Goal: Task Accomplishment & Management: Use online tool/utility

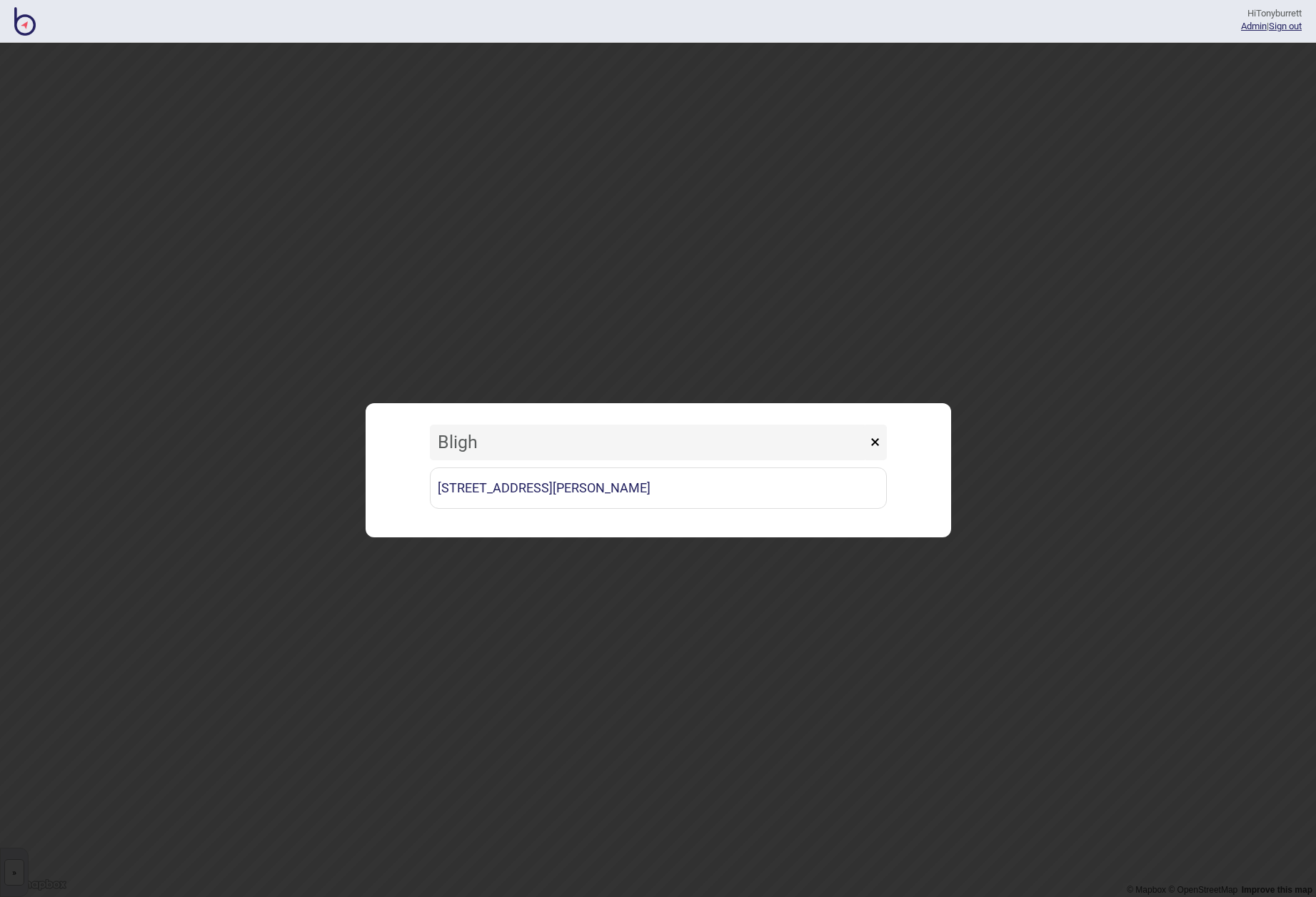
type input "Bligh"
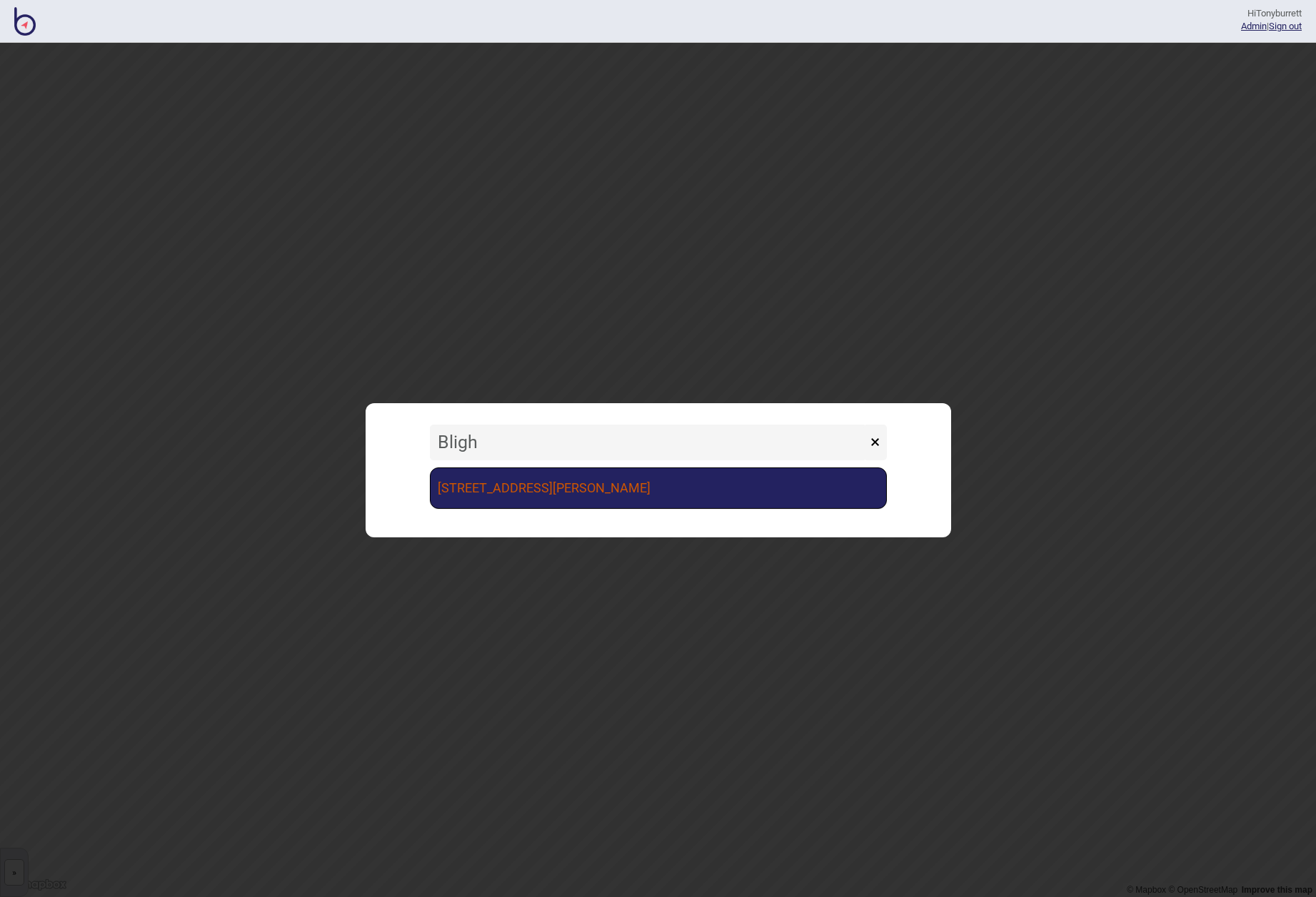
drag, startPoint x: 0, startPoint y: 0, endPoint x: 549, endPoint y: 491, distance: 736.5
click at [549, 491] on link "[STREET_ADDRESS][PERSON_NAME]" at bounding box center [658, 488] width 457 height 42
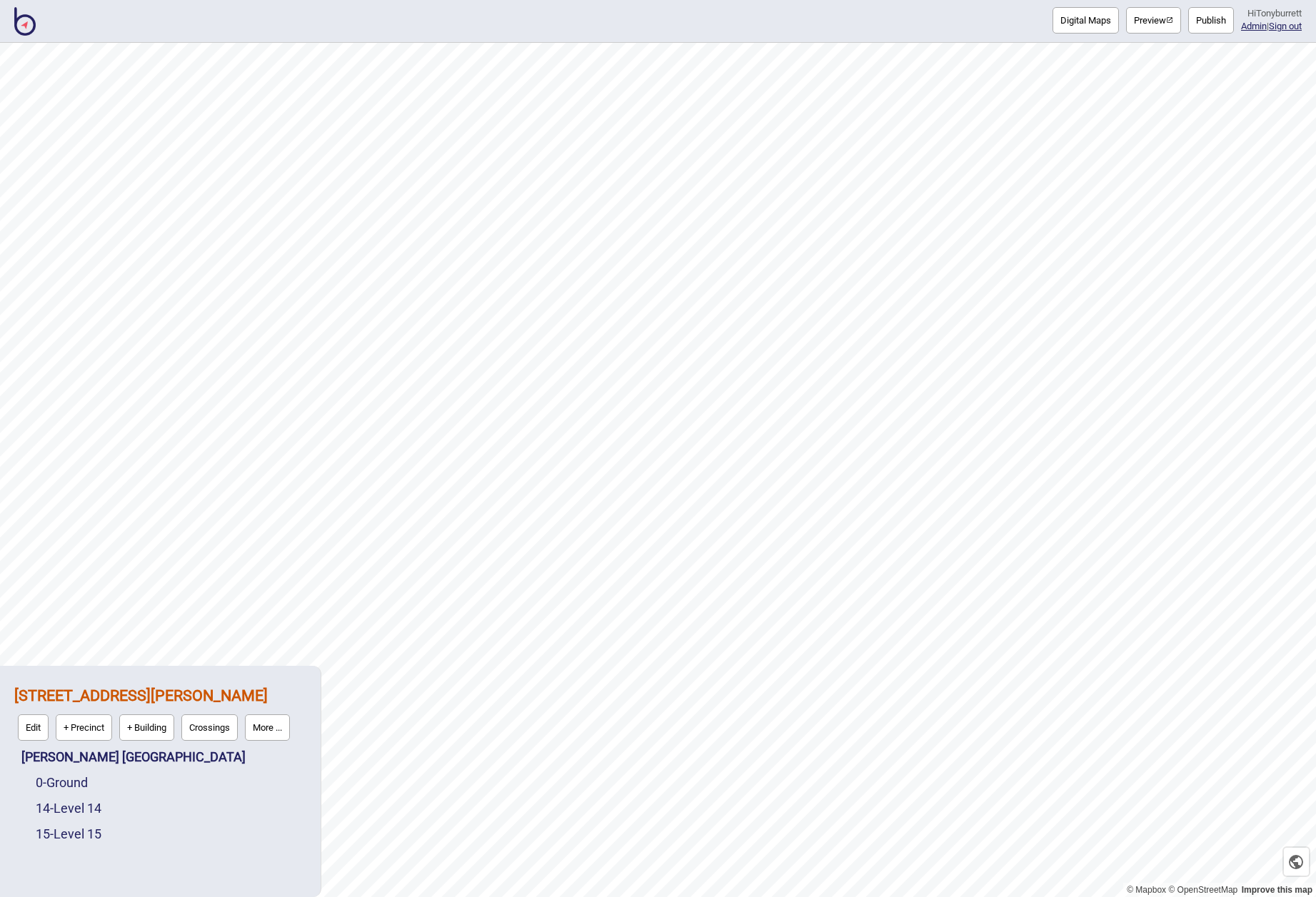
click at [271, 726] on button "More ..." at bounding box center [267, 727] width 45 height 27
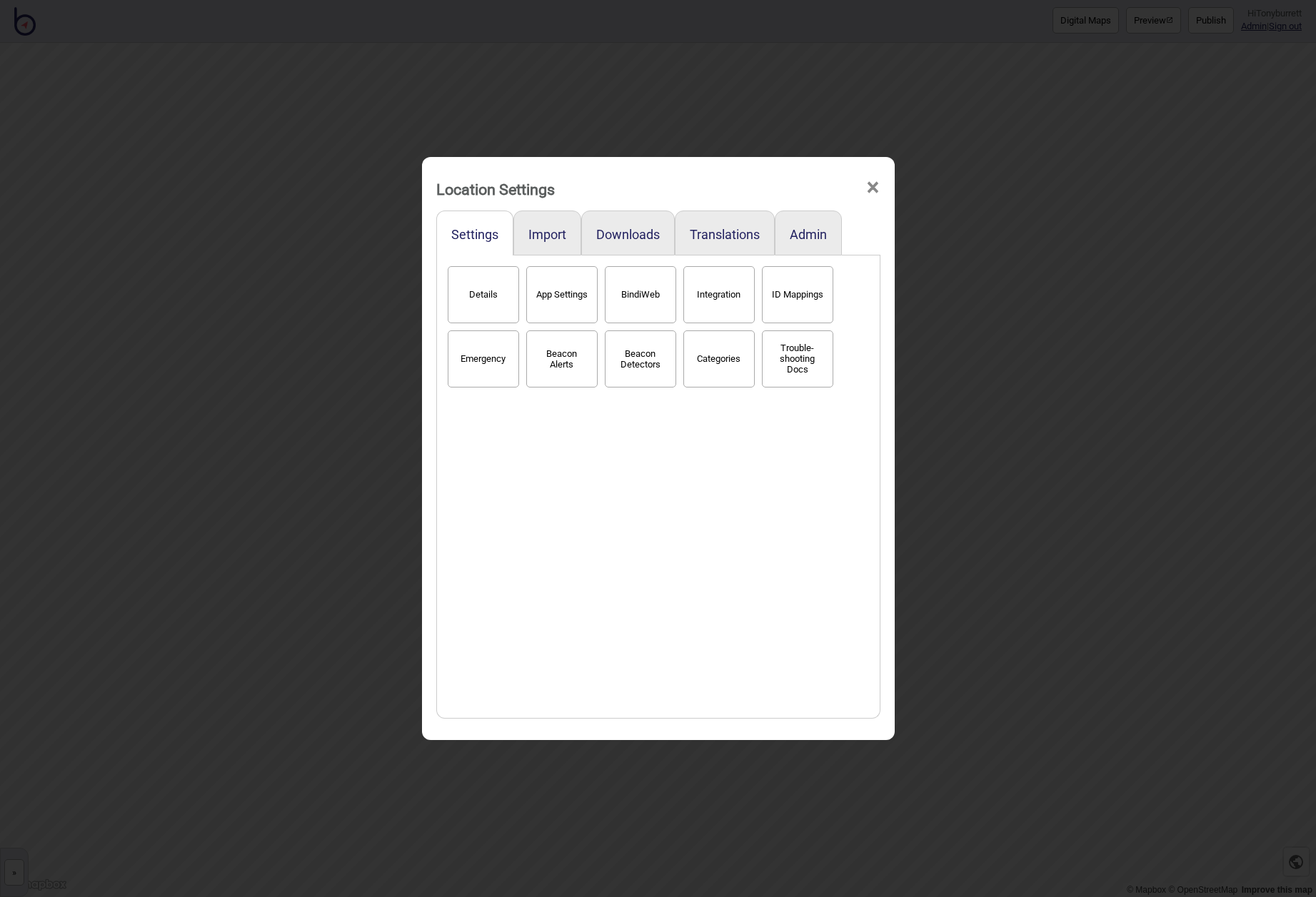
click at [868, 188] on span "×" at bounding box center [873, 187] width 15 height 47
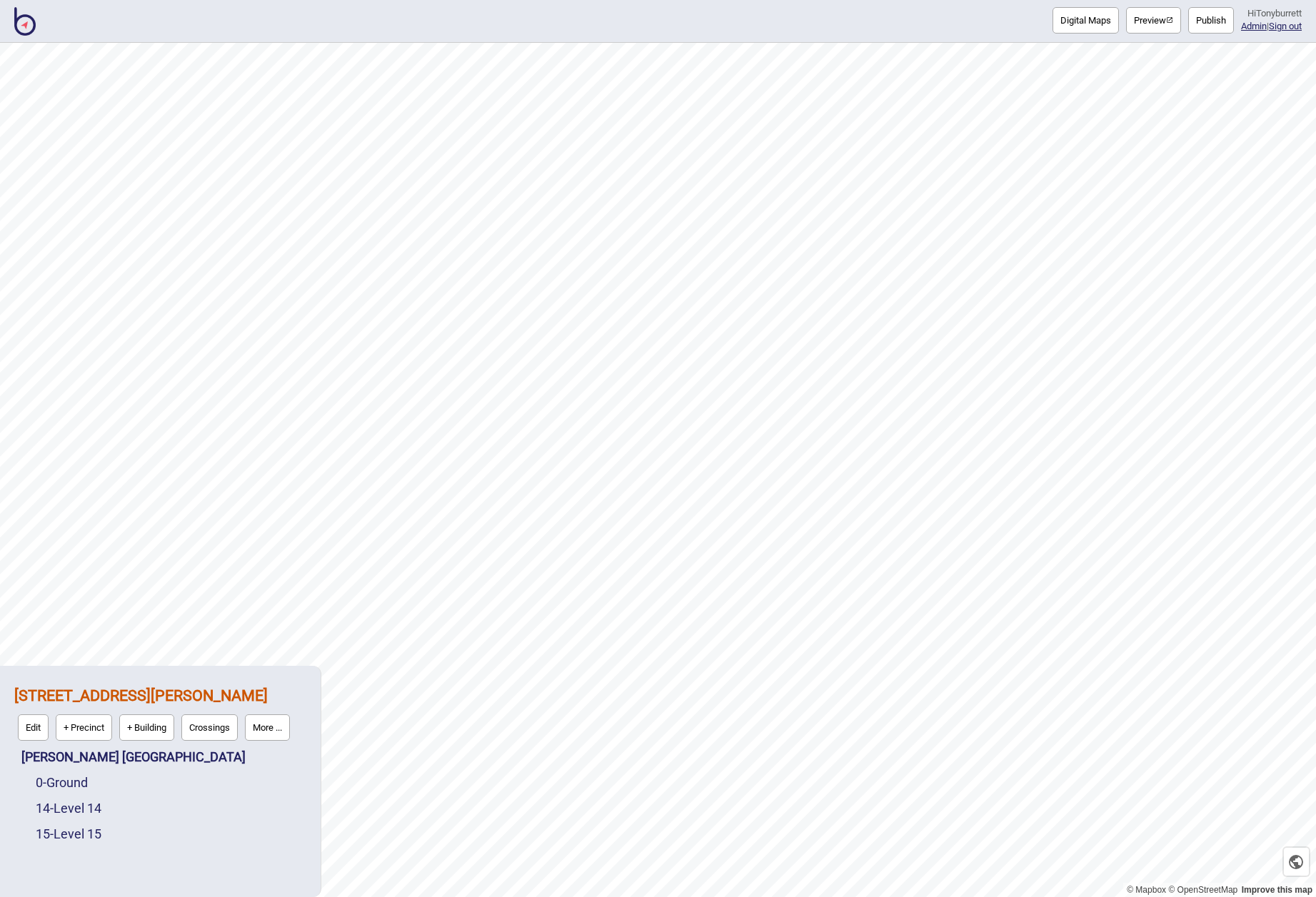
click at [1194, 25] on button "Publish" at bounding box center [1210, 20] width 45 height 27
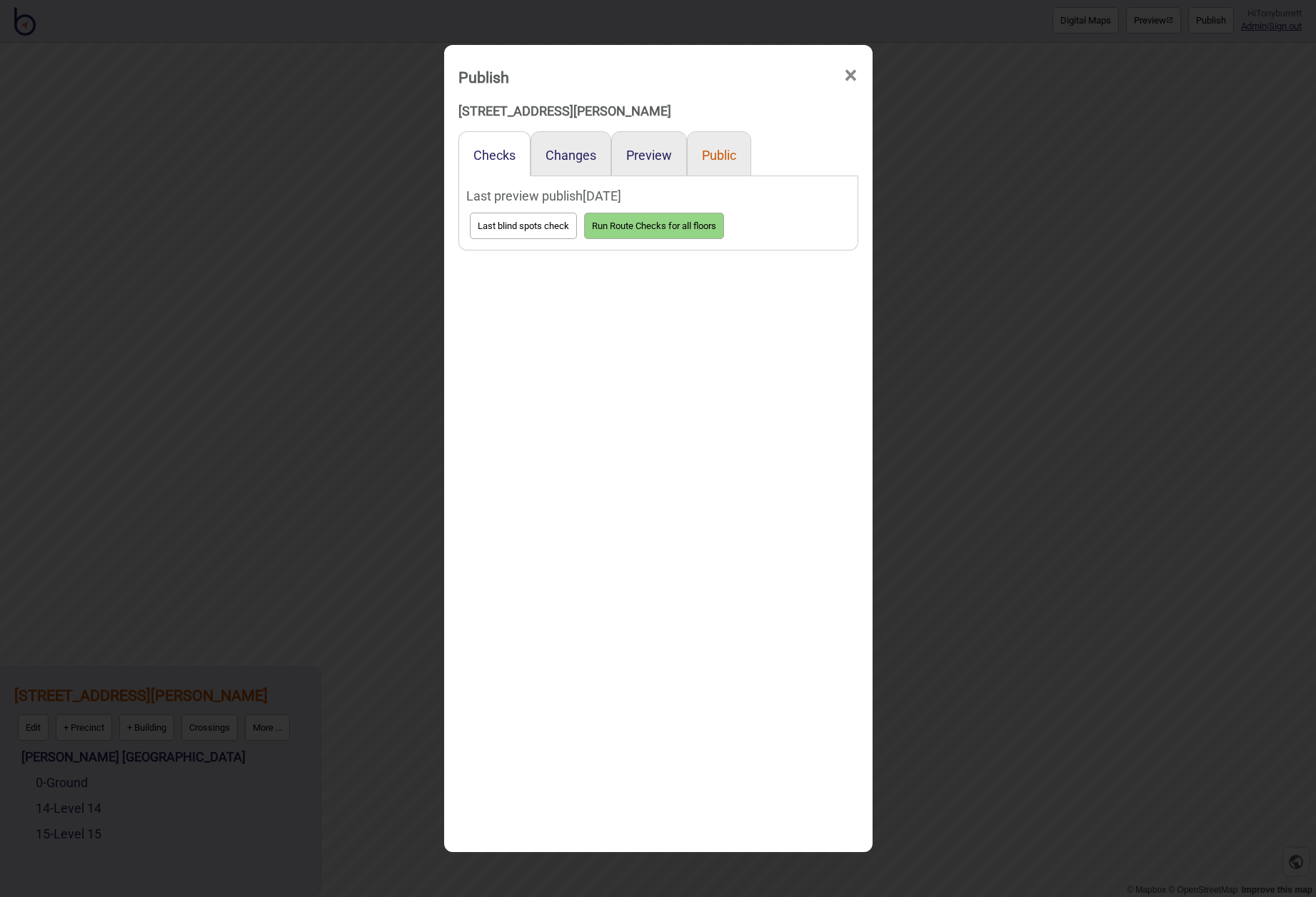
click at [710, 162] on button "Public" at bounding box center [719, 155] width 35 height 15
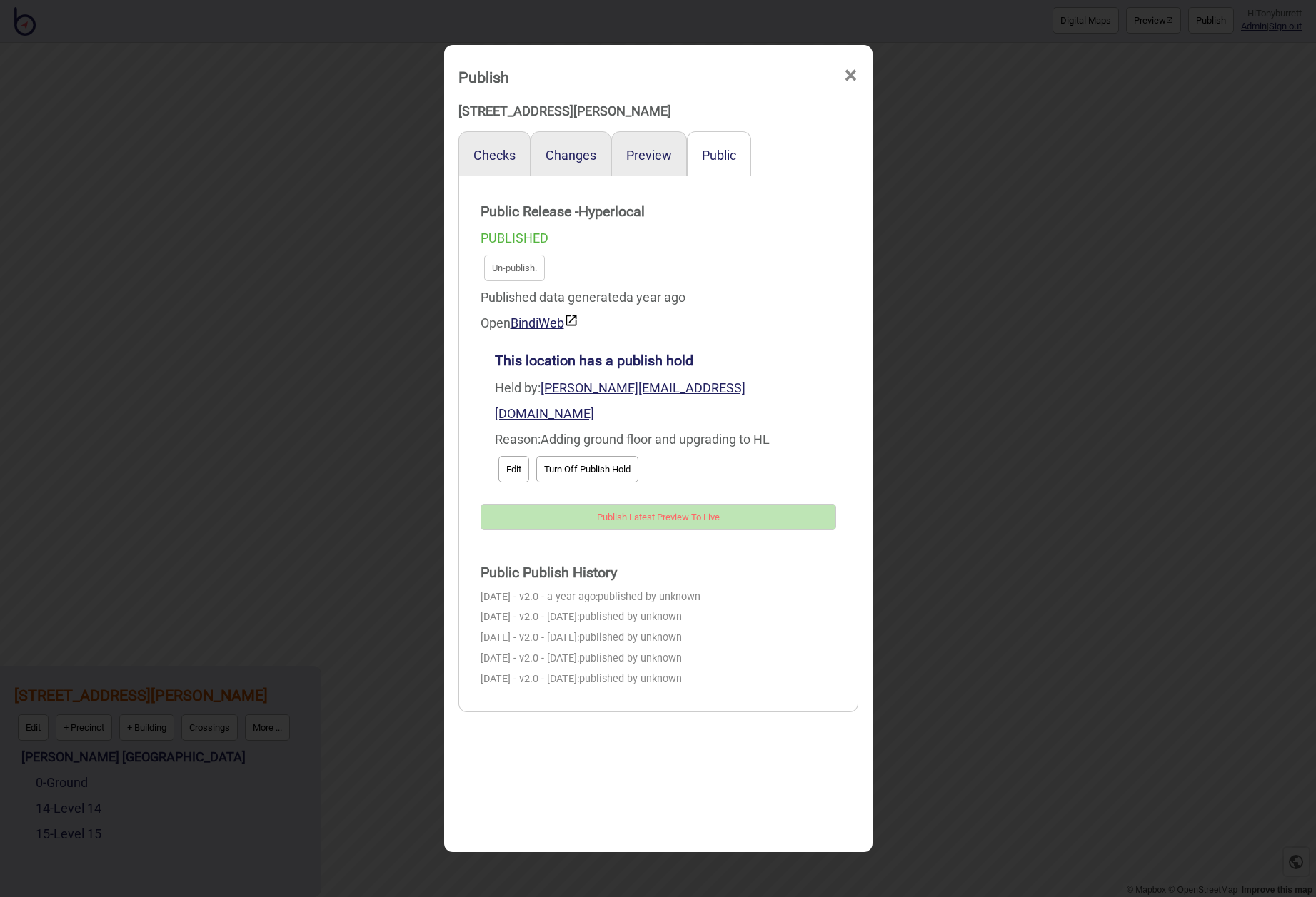
click at [665, 163] on div "Preview" at bounding box center [648, 154] width 76 height 45
click at [658, 159] on button "Preview" at bounding box center [648, 155] width 45 height 15
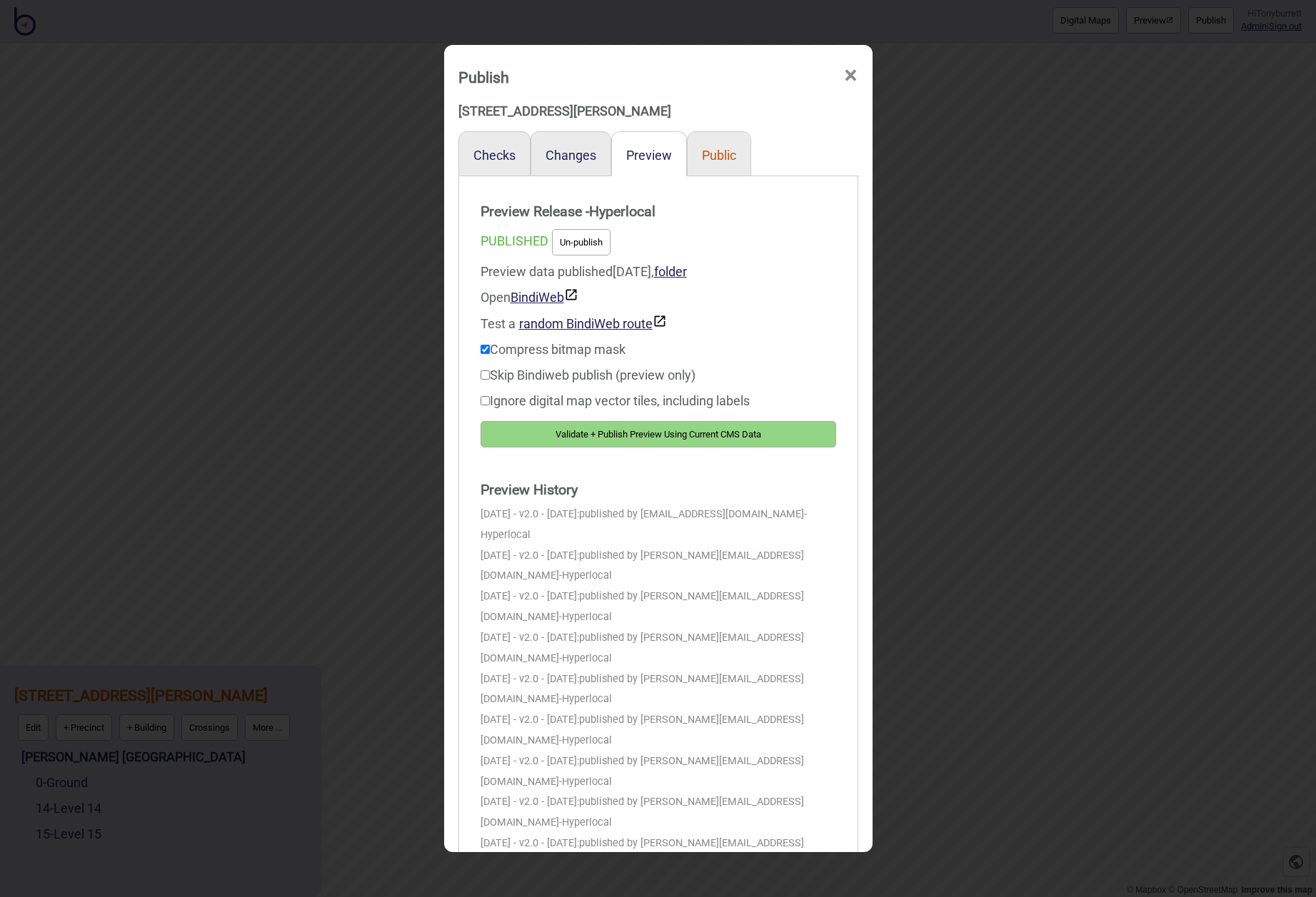
click at [706, 151] on button "Public" at bounding box center [719, 155] width 35 height 15
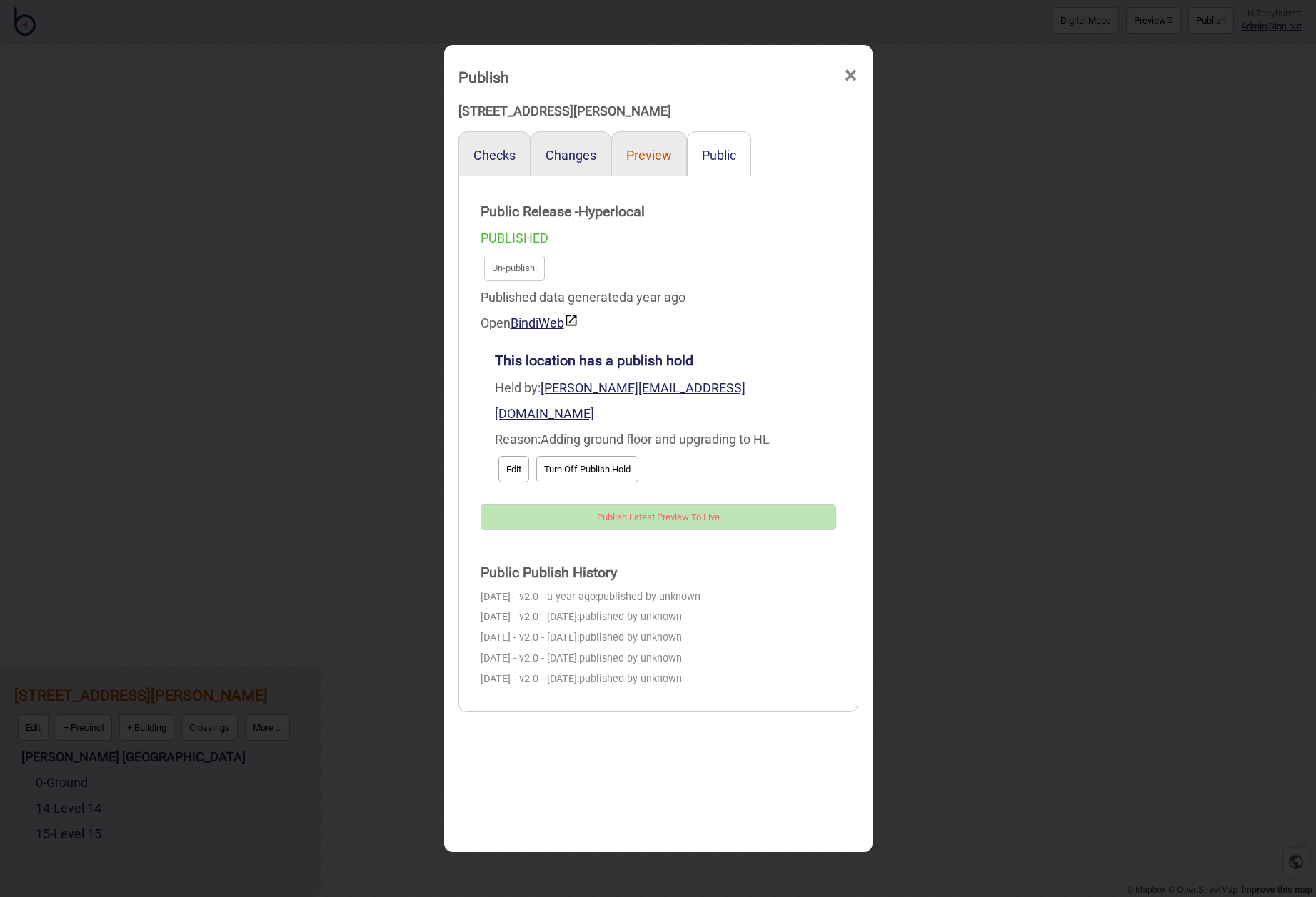
click at [652, 152] on button "Preview" at bounding box center [648, 155] width 45 height 15
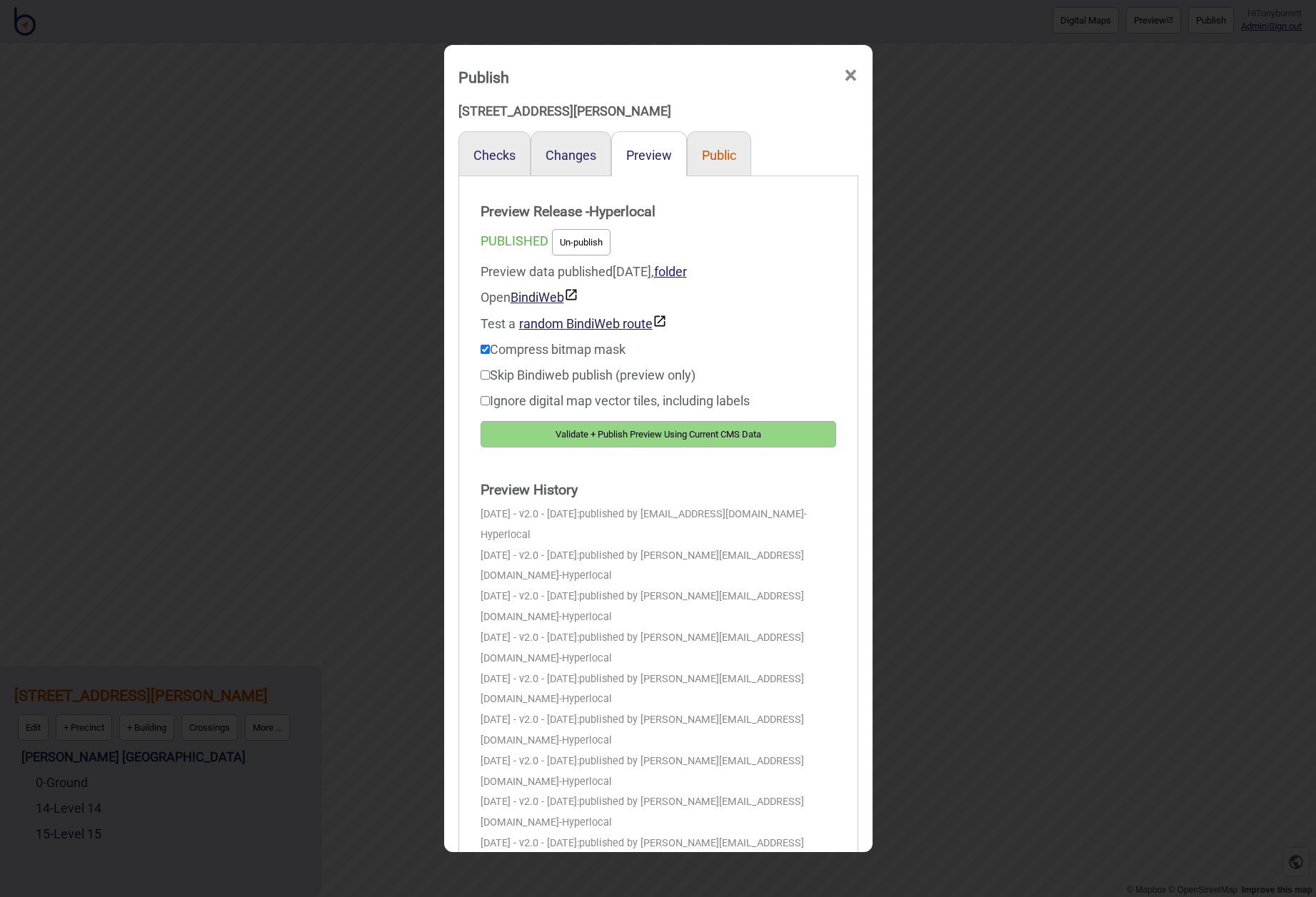
click at [717, 158] on button "Public" at bounding box center [719, 155] width 35 height 15
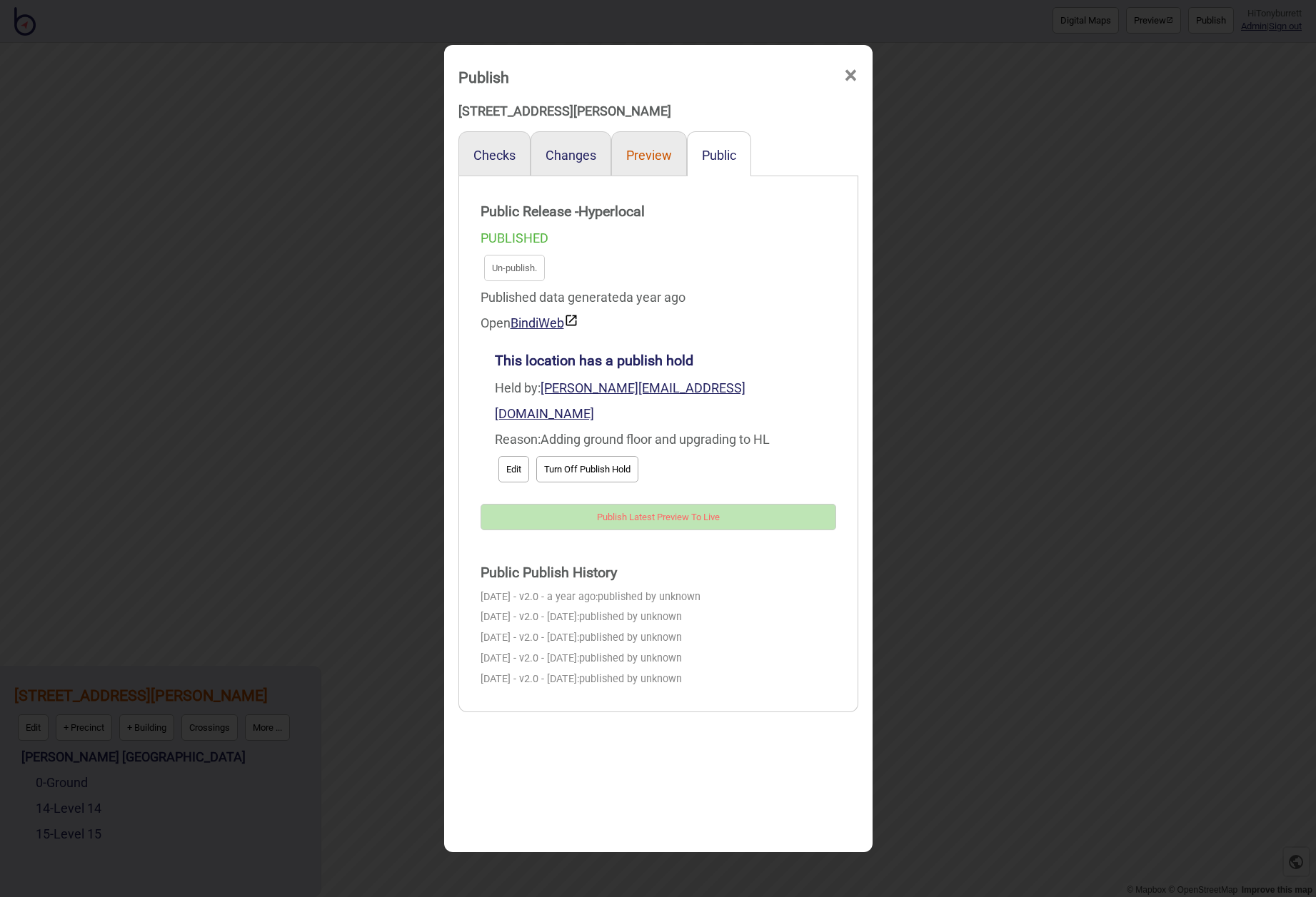
click at [648, 159] on button "Preview" at bounding box center [648, 155] width 45 height 15
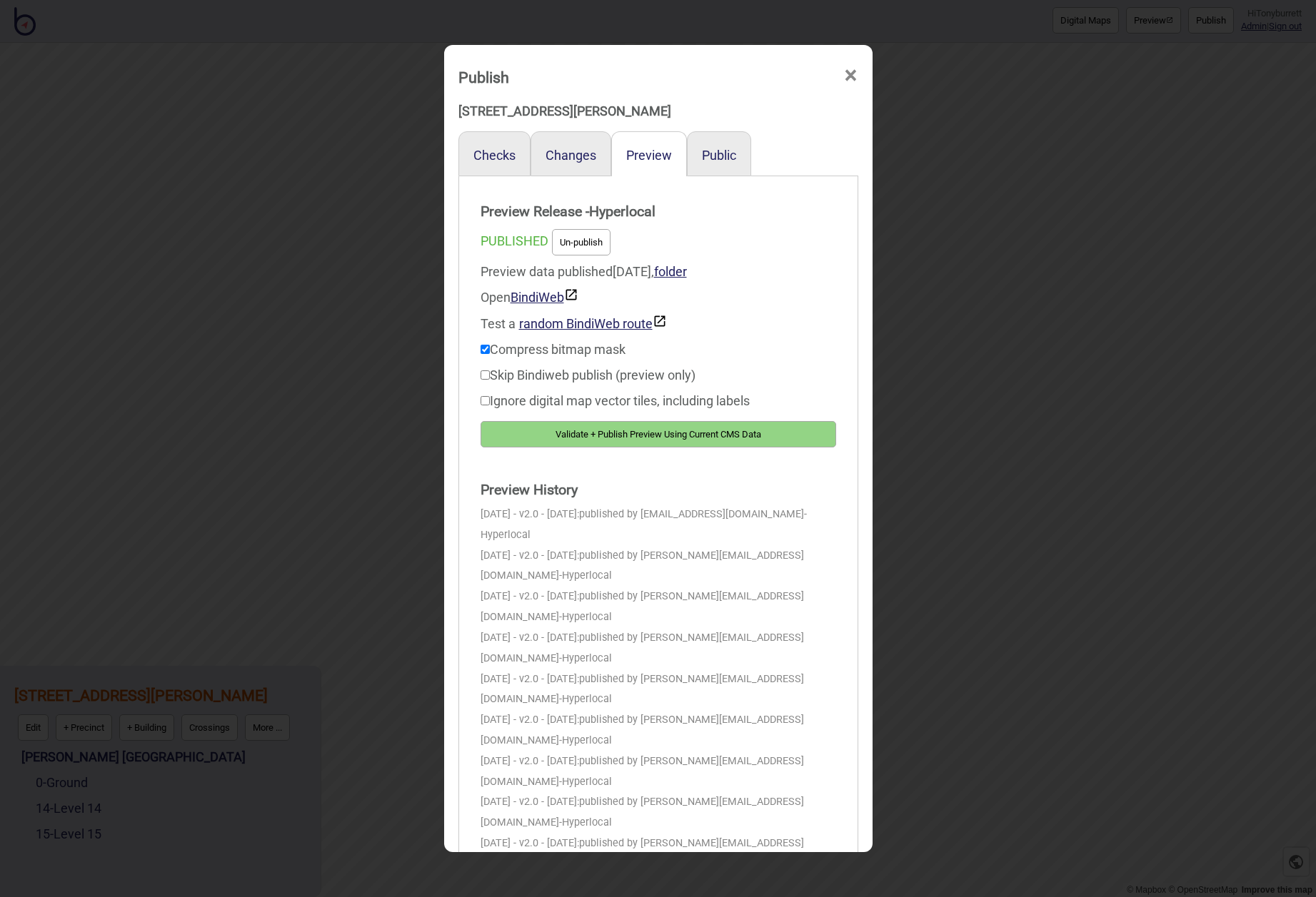
click at [850, 76] on span "×" at bounding box center [850, 75] width 15 height 47
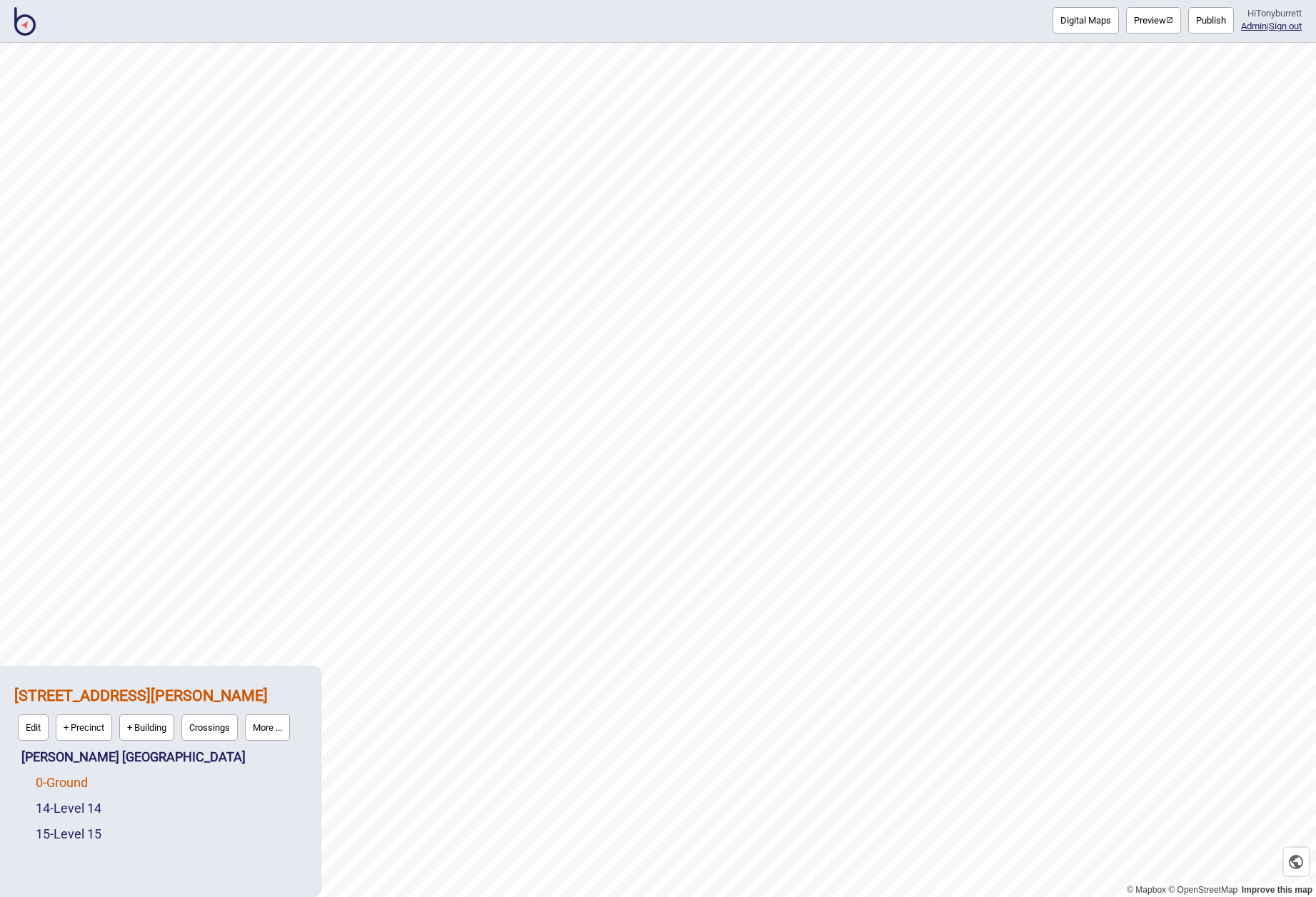
click at [68, 781] on link "0 - Ground" at bounding box center [62, 783] width 52 height 15
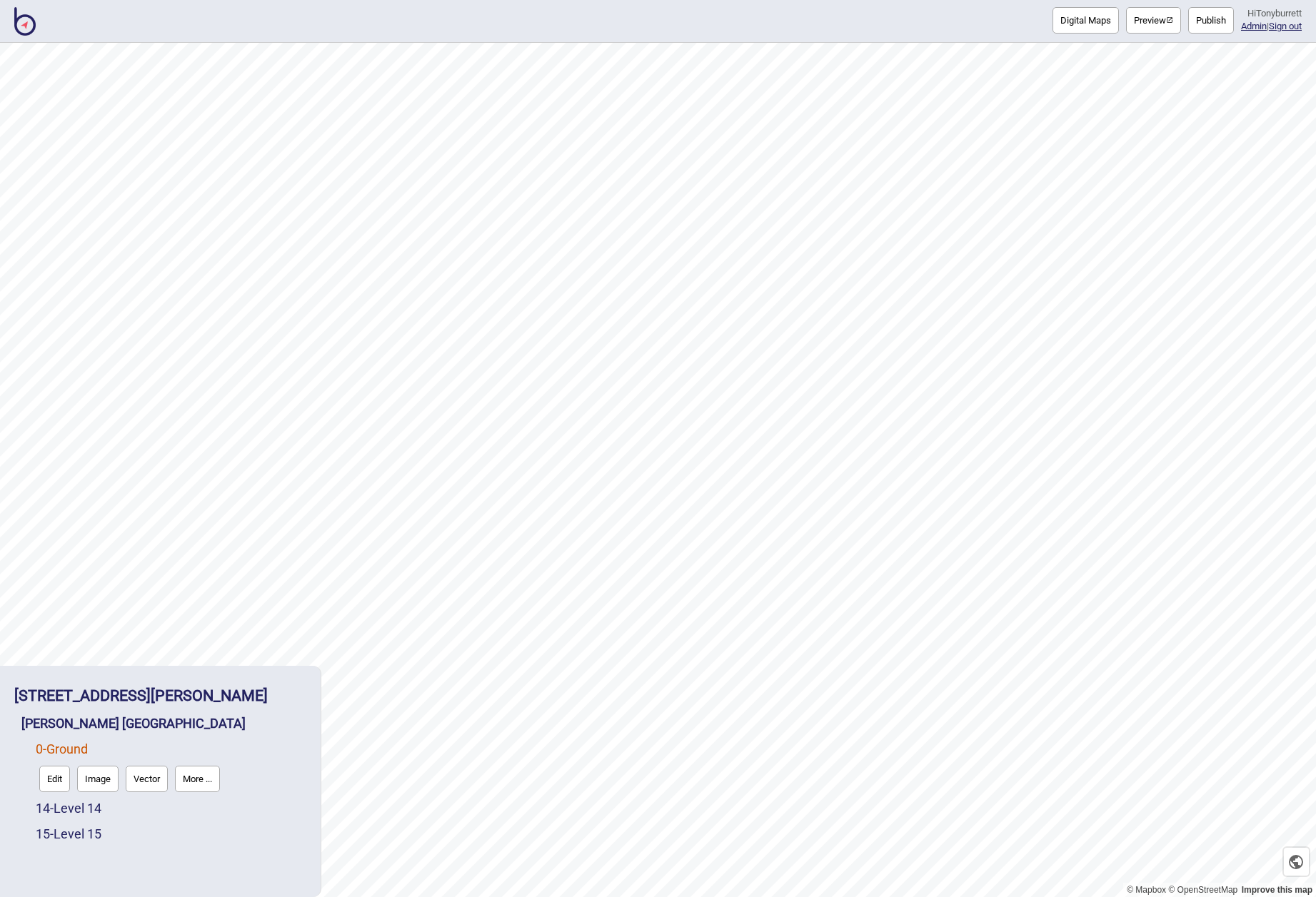
click at [55, 781] on button "Edit" at bounding box center [55, 779] width 31 height 27
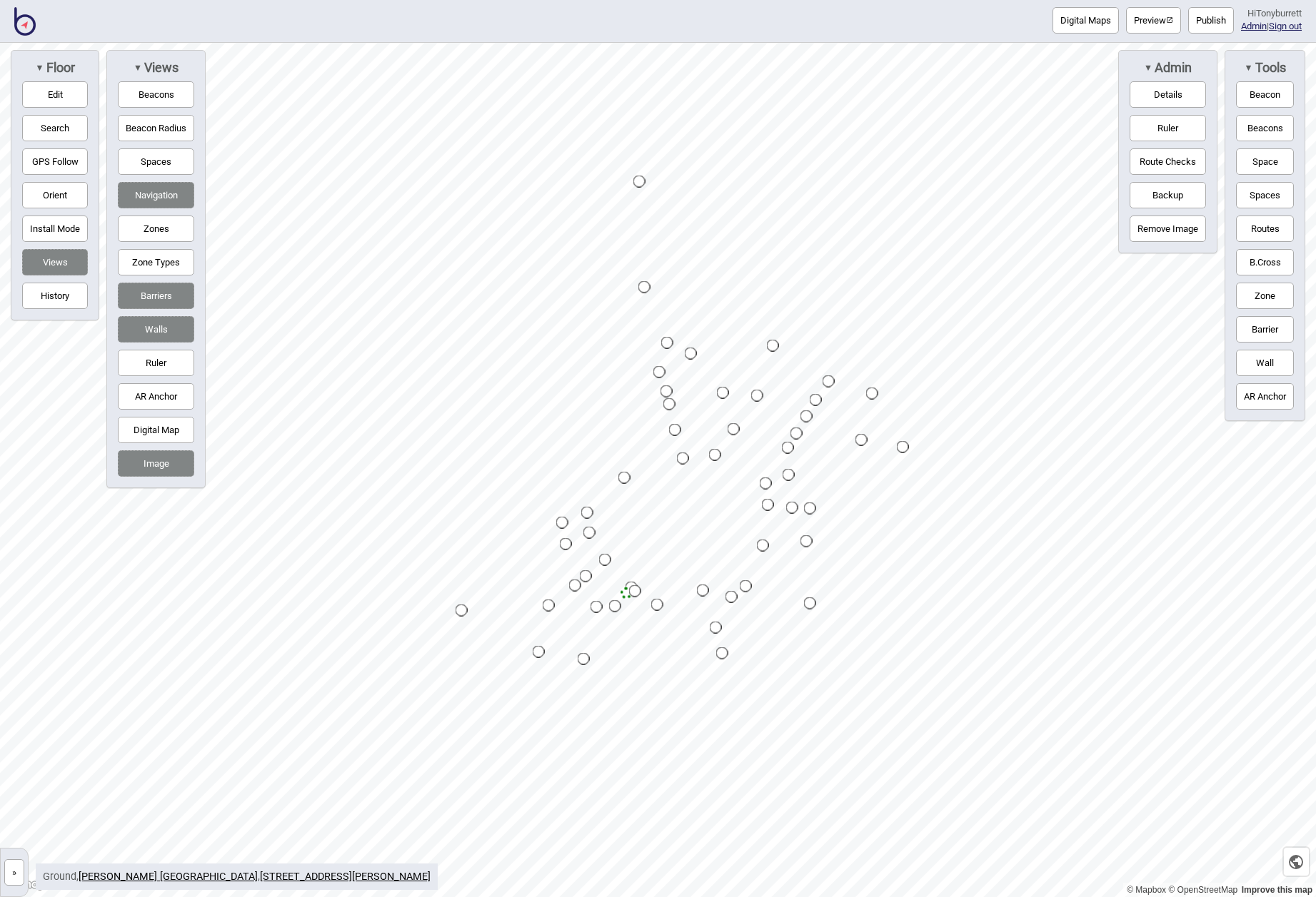
click at [191, 225] on button "Zones" at bounding box center [156, 229] width 76 height 27
click at [138, 263] on button "Zone Types" at bounding box center [156, 262] width 76 height 27
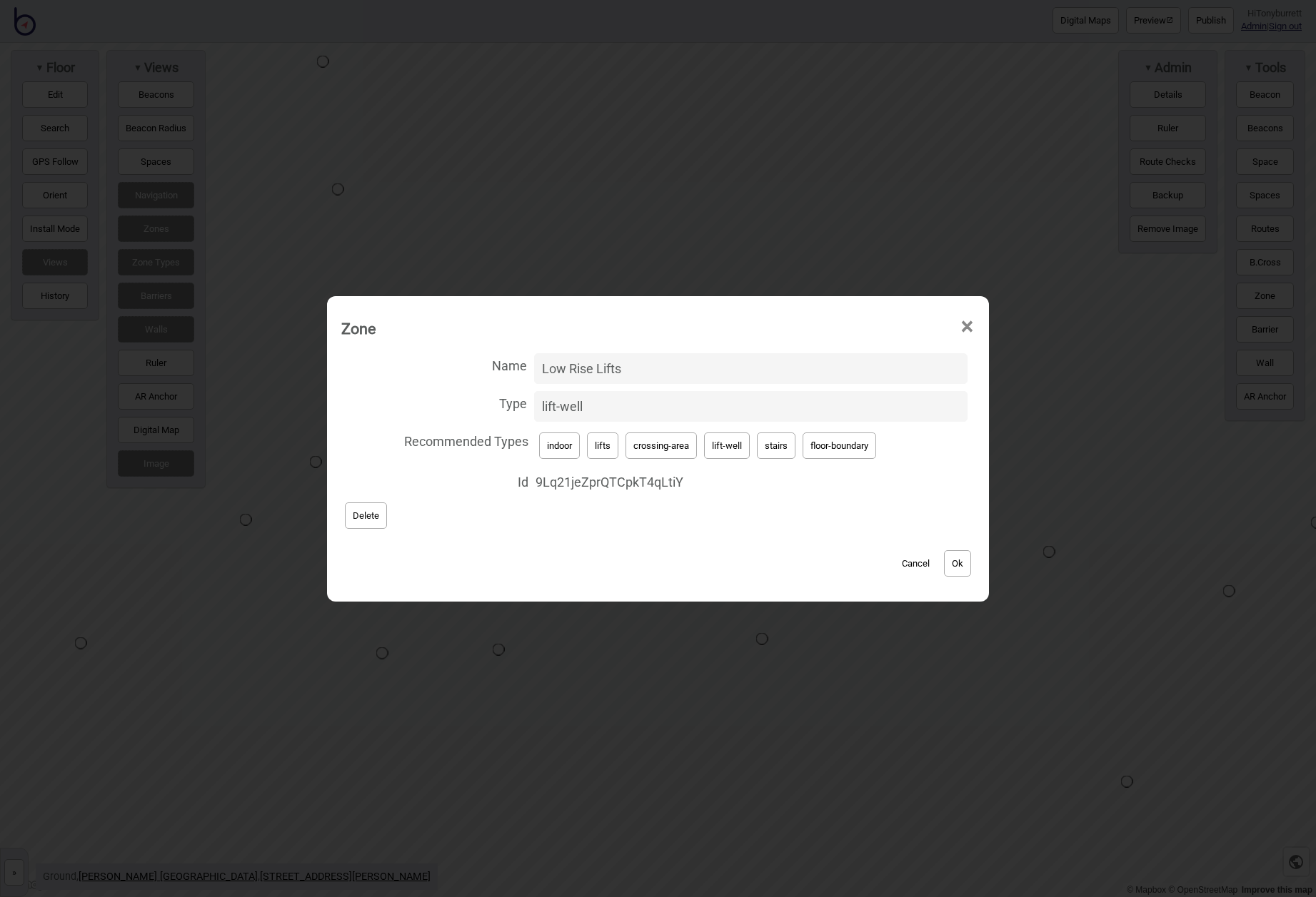
click at [912, 560] on button "Cancel" at bounding box center [915, 563] width 42 height 27
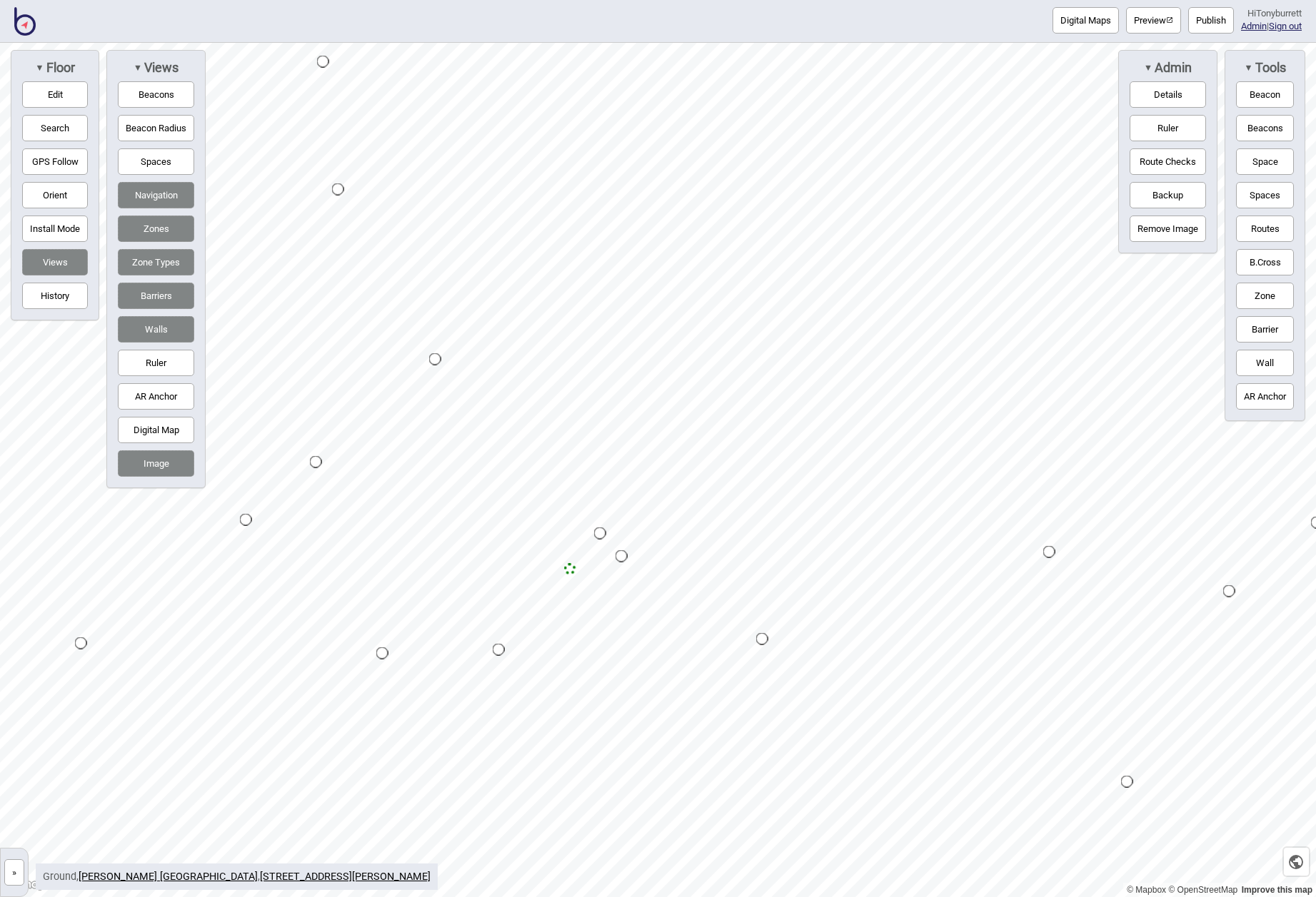
click at [16, 869] on button "»" at bounding box center [14, 873] width 20 height 27
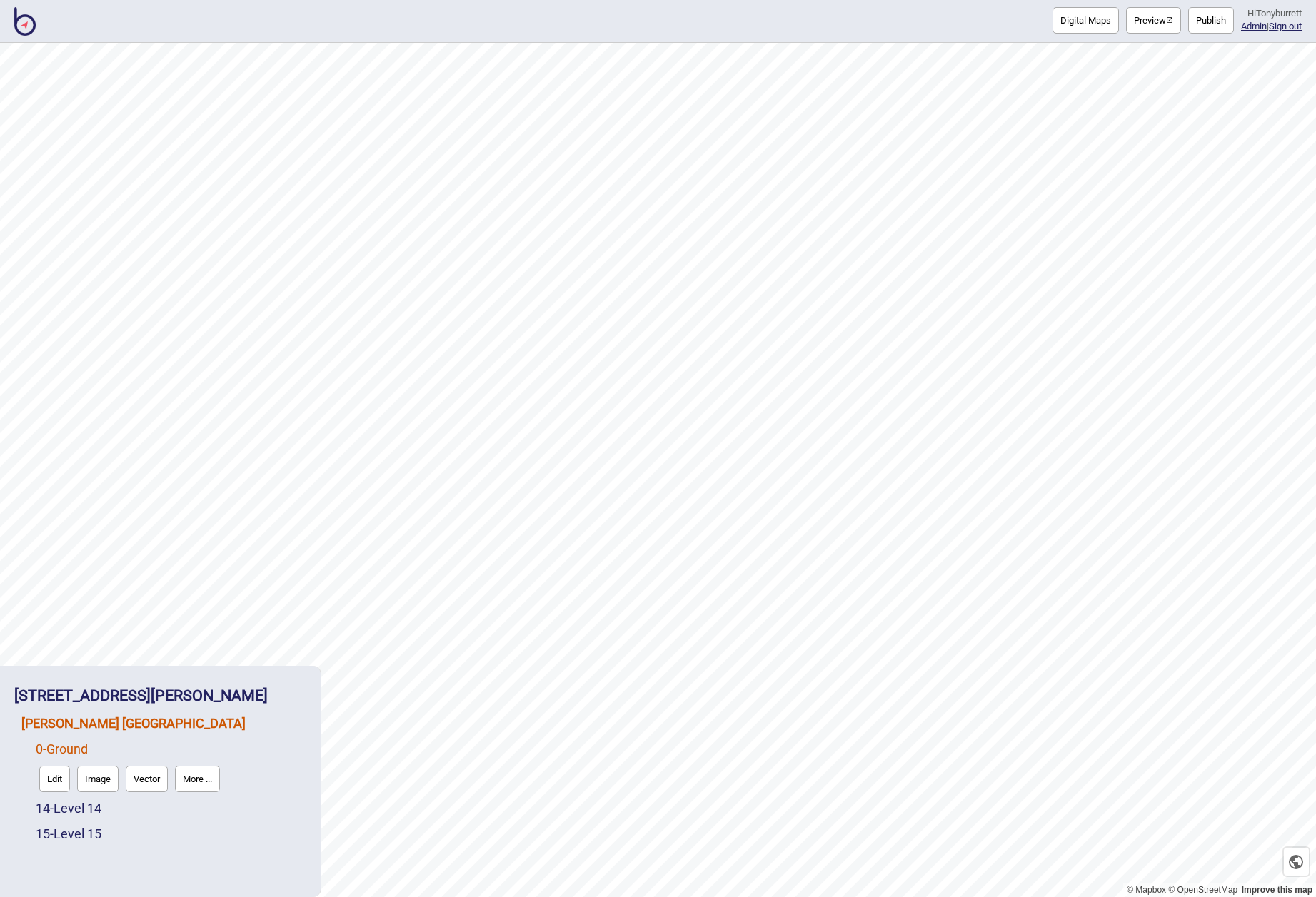
click at [65, 729] on link "[PERSON_NAME] [GEOGRAPHIC_DATA]" at bounding box center [134, 723] width 224 height 15
click at [133, 755] on button "Connections" at bounding box center [144, 753] width 66 height 27
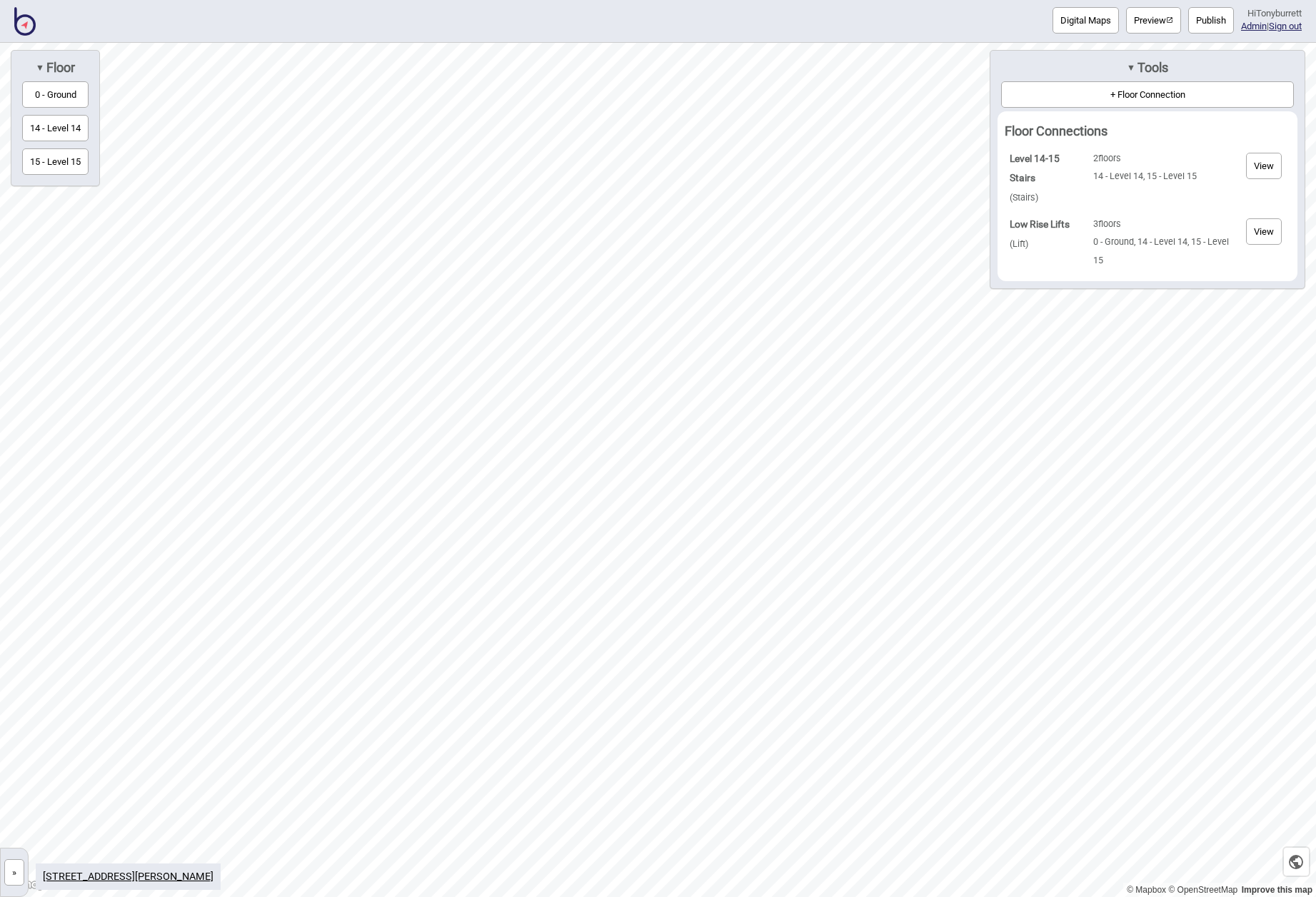
click at [1275, 237] on button "View" at bounding box center [1263, 232] width 36 height 27
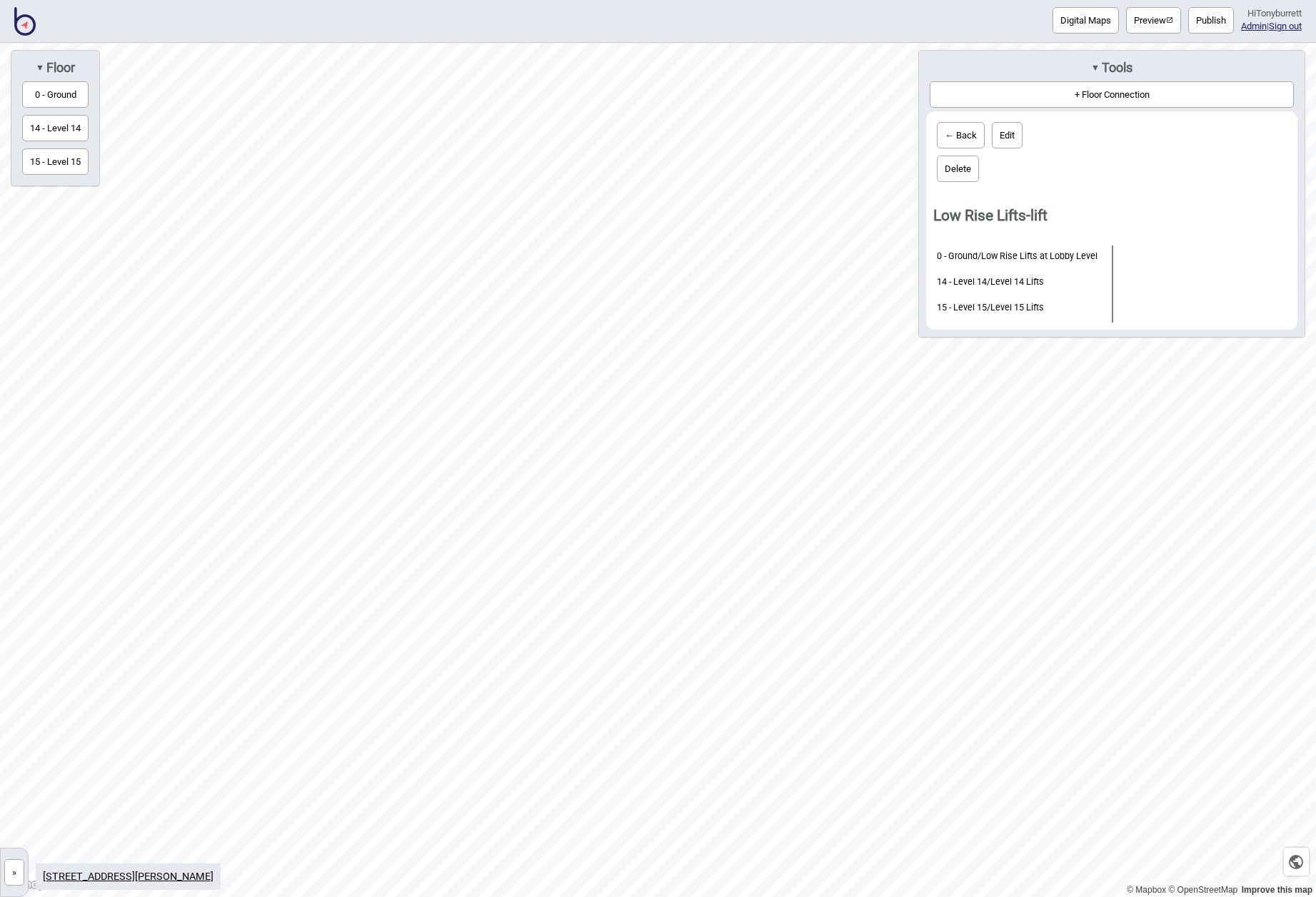
click at [1084, 63] on div "▼ Tools" at bounding box center [1112, 68] width 371 height 20
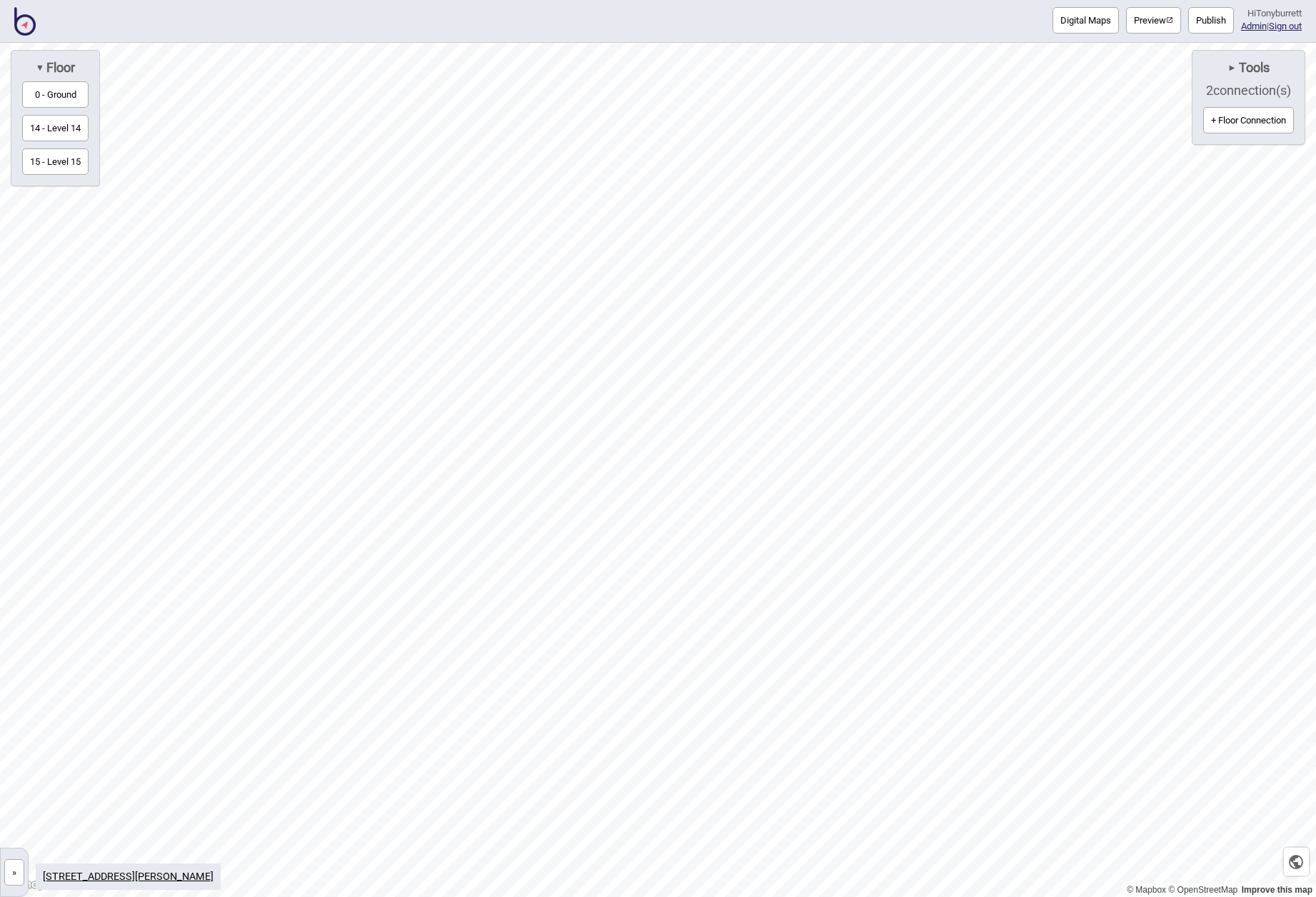
click at [15, 868] on button "»" at bounding box center [14, 873] width 20 height 27
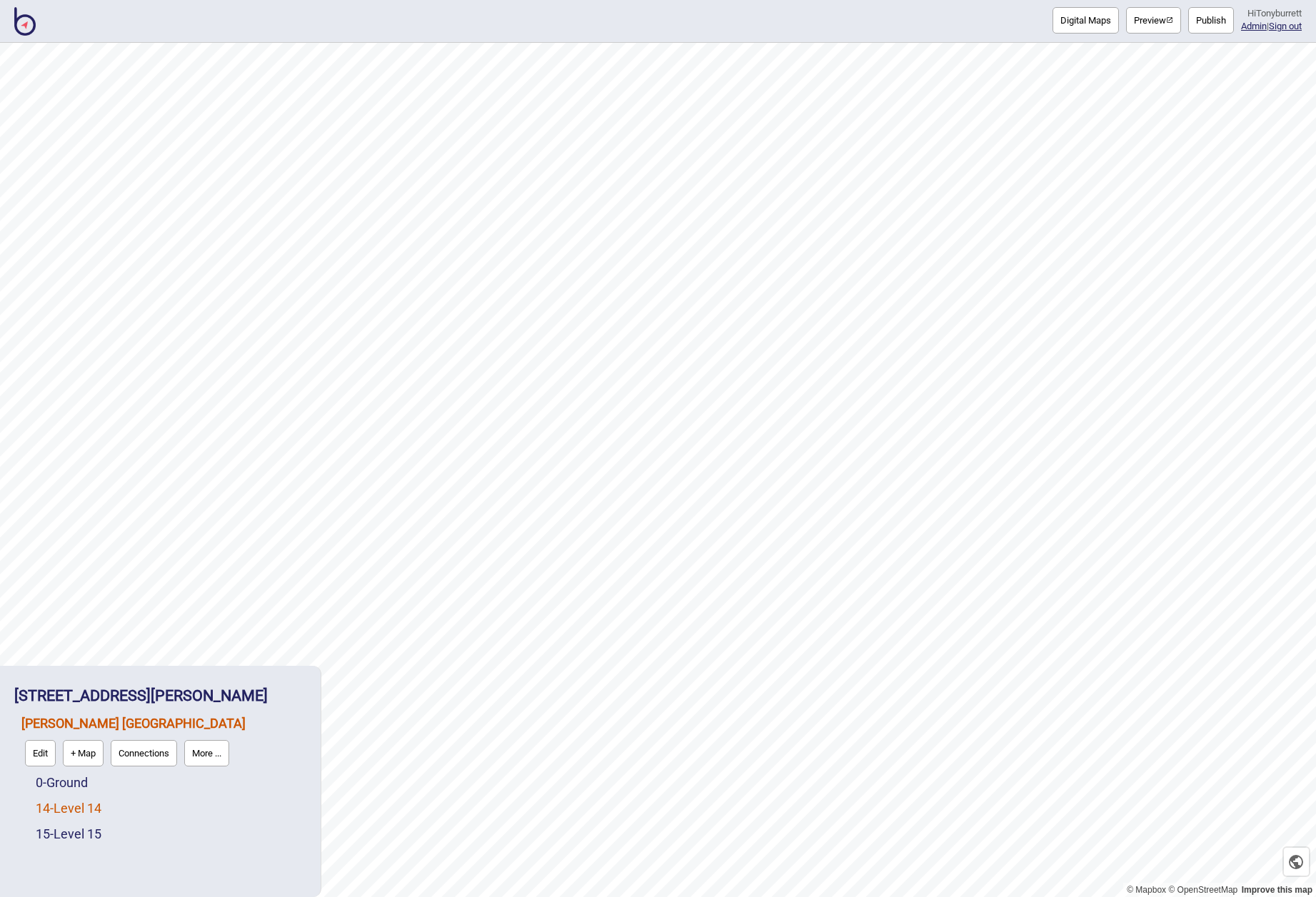
click at [67, 809] on link "14 - Level 14" at bounding box center [68, 808] width 65 height 15
click at [54, 808] on button "Edit" at bounding box center [55, 804] width 31 height 27
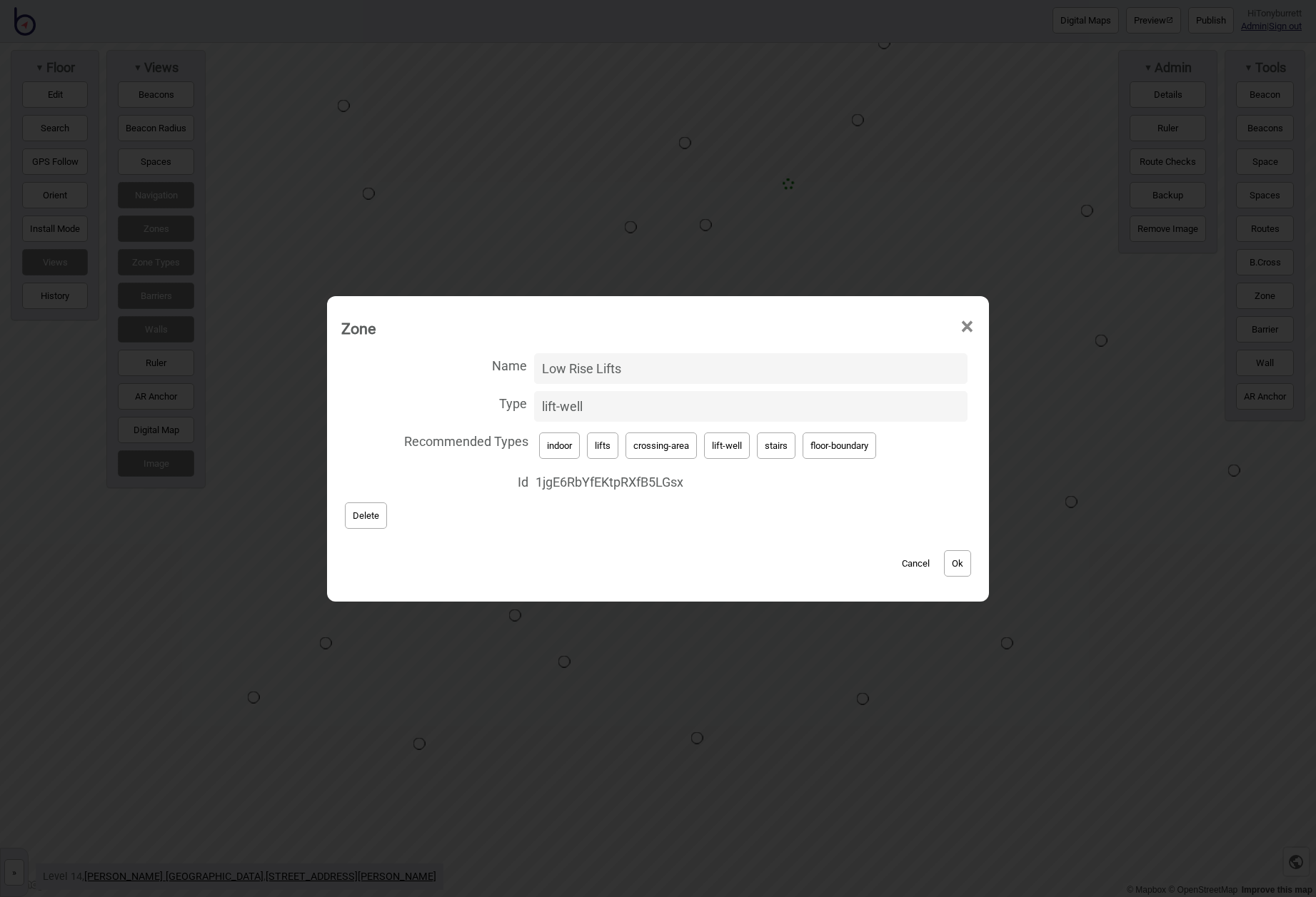
click at [909, 561] on button "Cancel" at bounding box center [915, 563] width 42 height 27
click at [908, 562] on button "Cancel" at bounding box center [915, 563] width 42 height 27
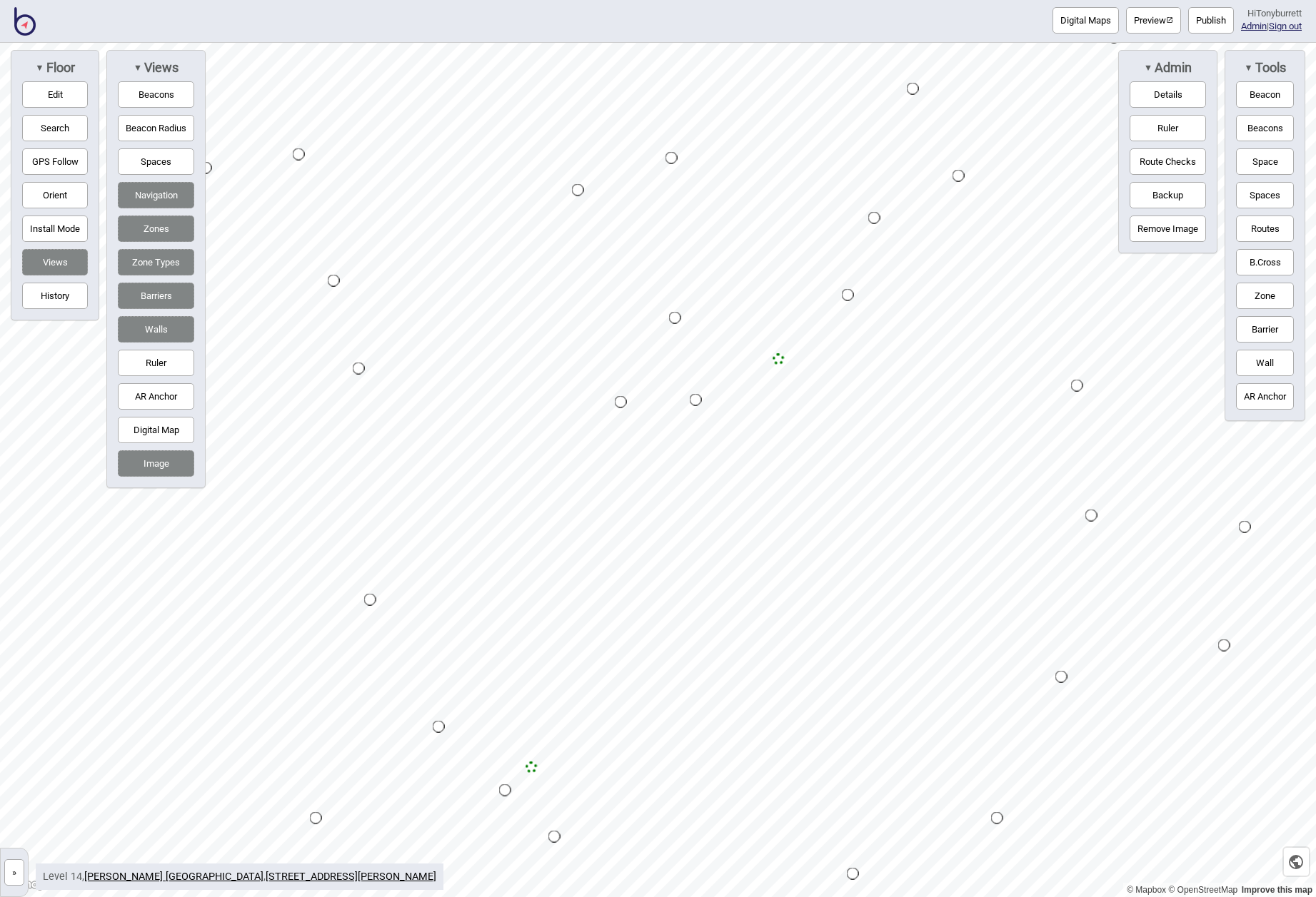
drag, startPoint x: 14, startPoint y: 875, endPoint x: 74, endPoint y: 783, distance: 109.8
click at [14, 875] on button "»" at bounding box center [14, 873] width 20 height 27
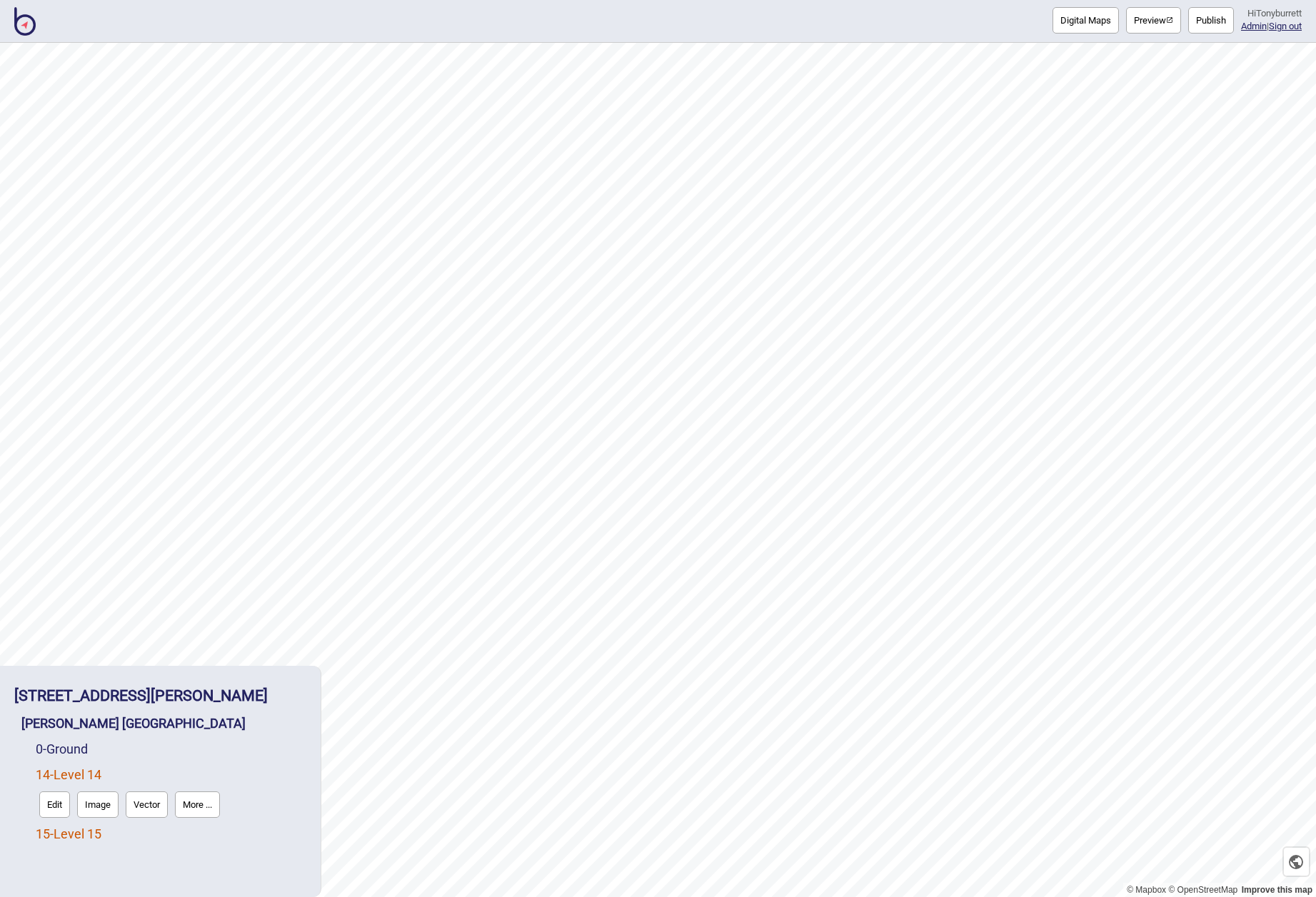
click at [81, 834] on link "15 - Level 15" at bounding box center [68, 834] width 65 height 15
click at [60, 833] on button "Edit" at bounding box center [55, 830] width 31 height 27
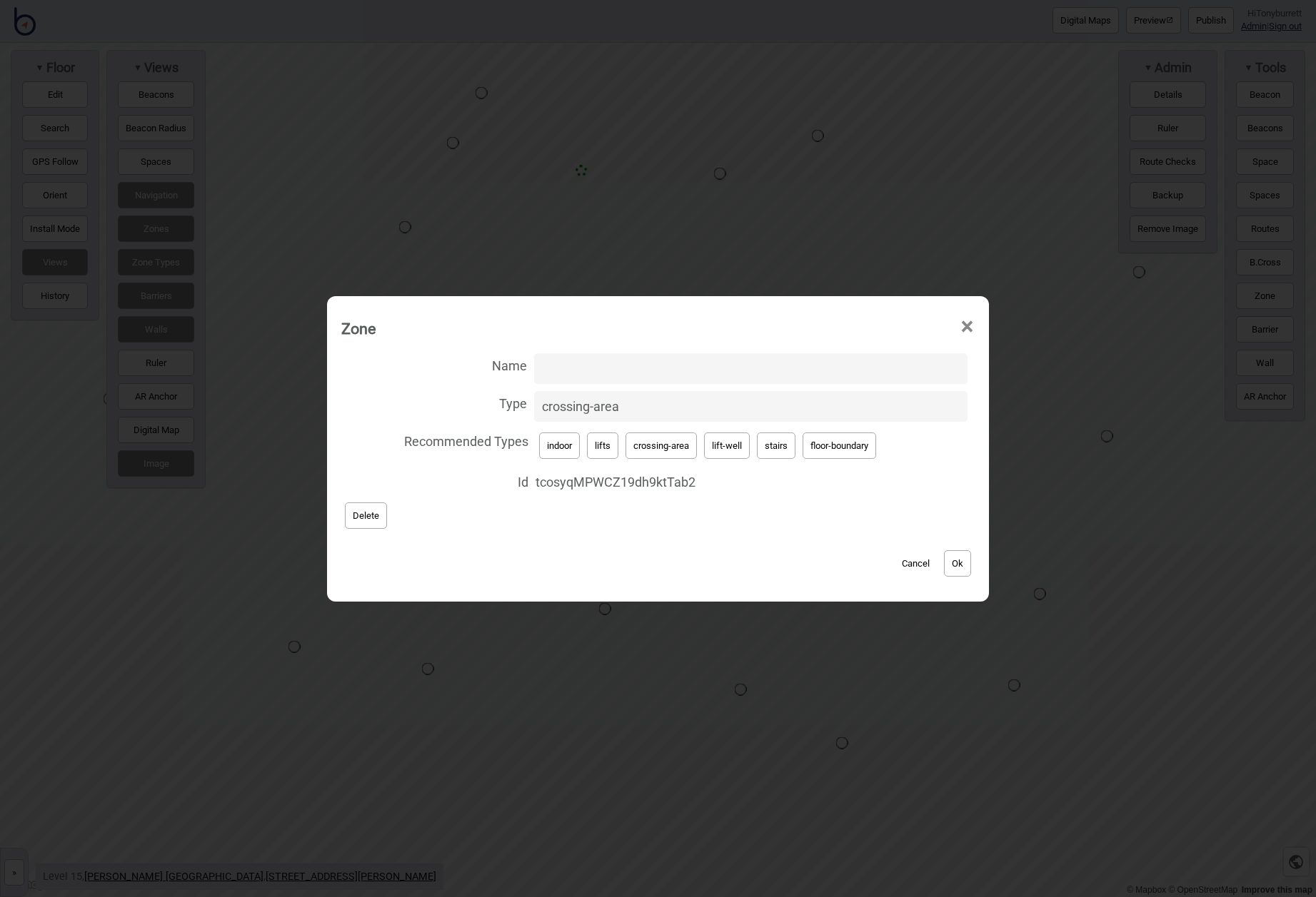
drag, startPoint x: 628, startPoint y: 406, endPoint x: 512, endPoint y: 399, distance: 116.2
click at [512, 399] on label "Type crossing-area" at bounding box center [658, 406] width 633 height 38
click at [534, 399] on input "crossing-area" at bounding box center [750, 406] width 433 height 31
click at [915, 563] on button "Cancel" at bounding box center [915, 563] width 42 height 27
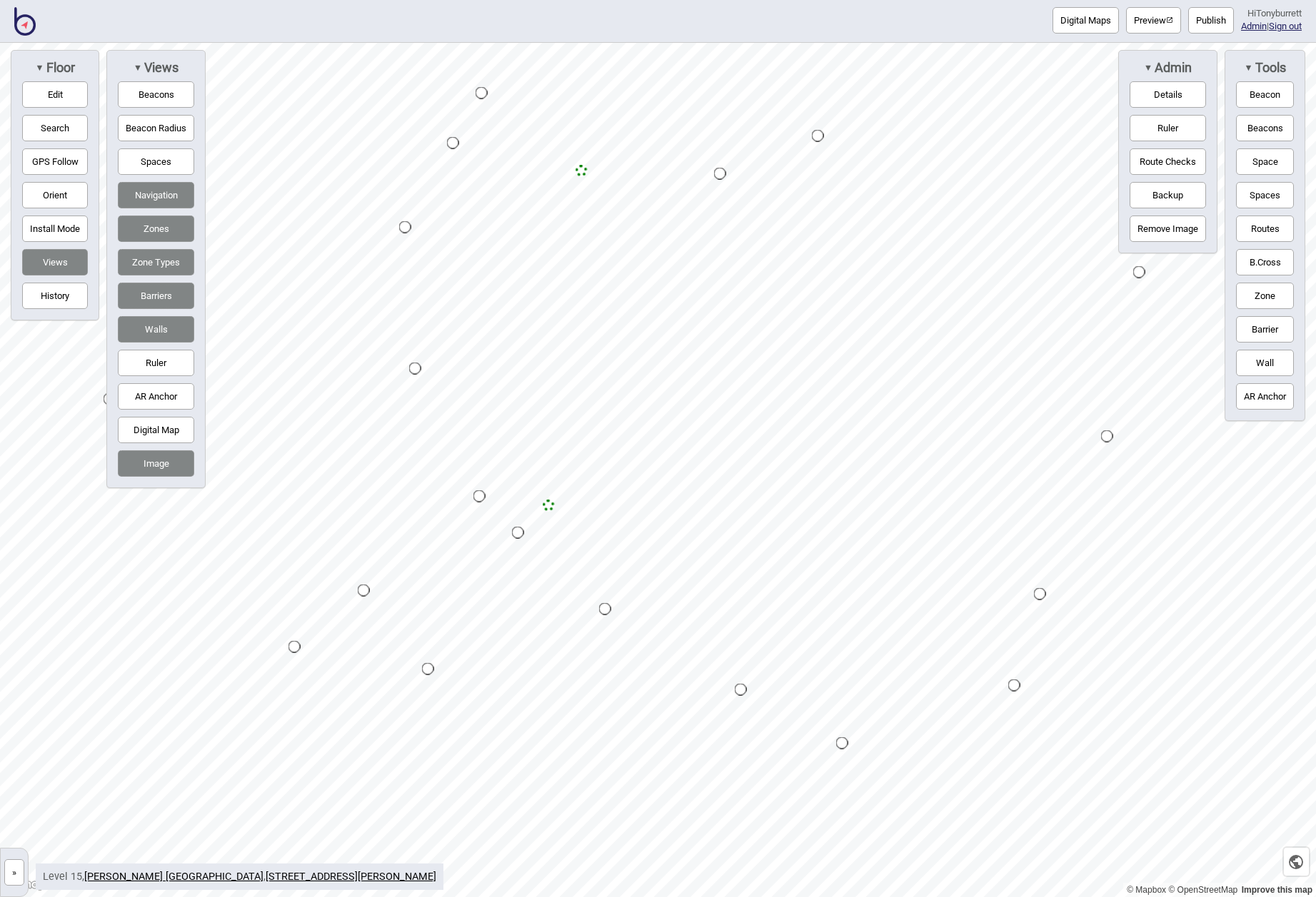
click at [13, 875] on button "»" at bounding box center [14, 873] width 20 height 27
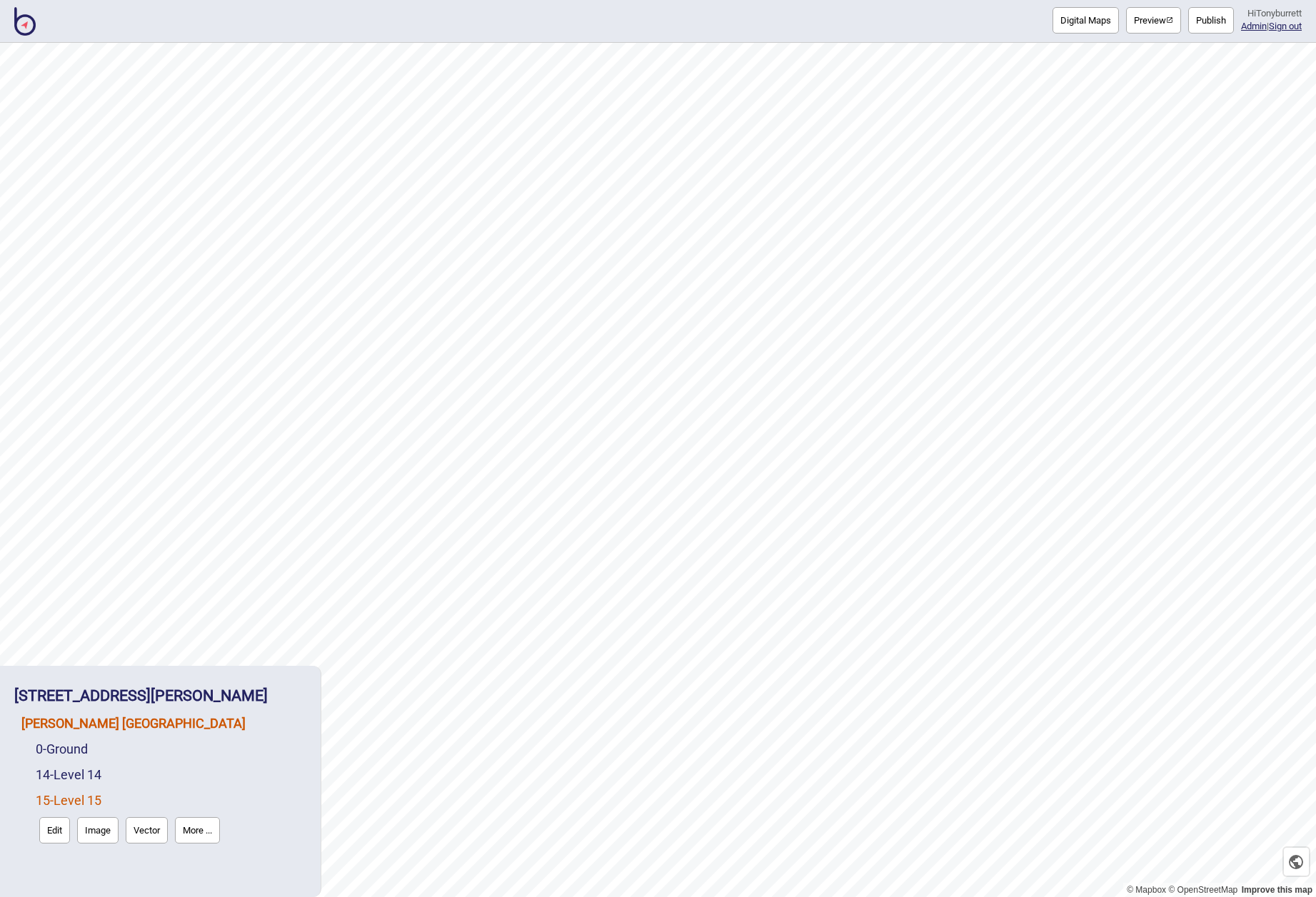
click at [64, 724] on link "[PERSON_NAME] [GEOGRAPHIC_DATA]" at bounding box center [134, 723] width 224 height 15
click at [155, 755] on button "Connections" at bounding box center [144, 753] width 66 height 27
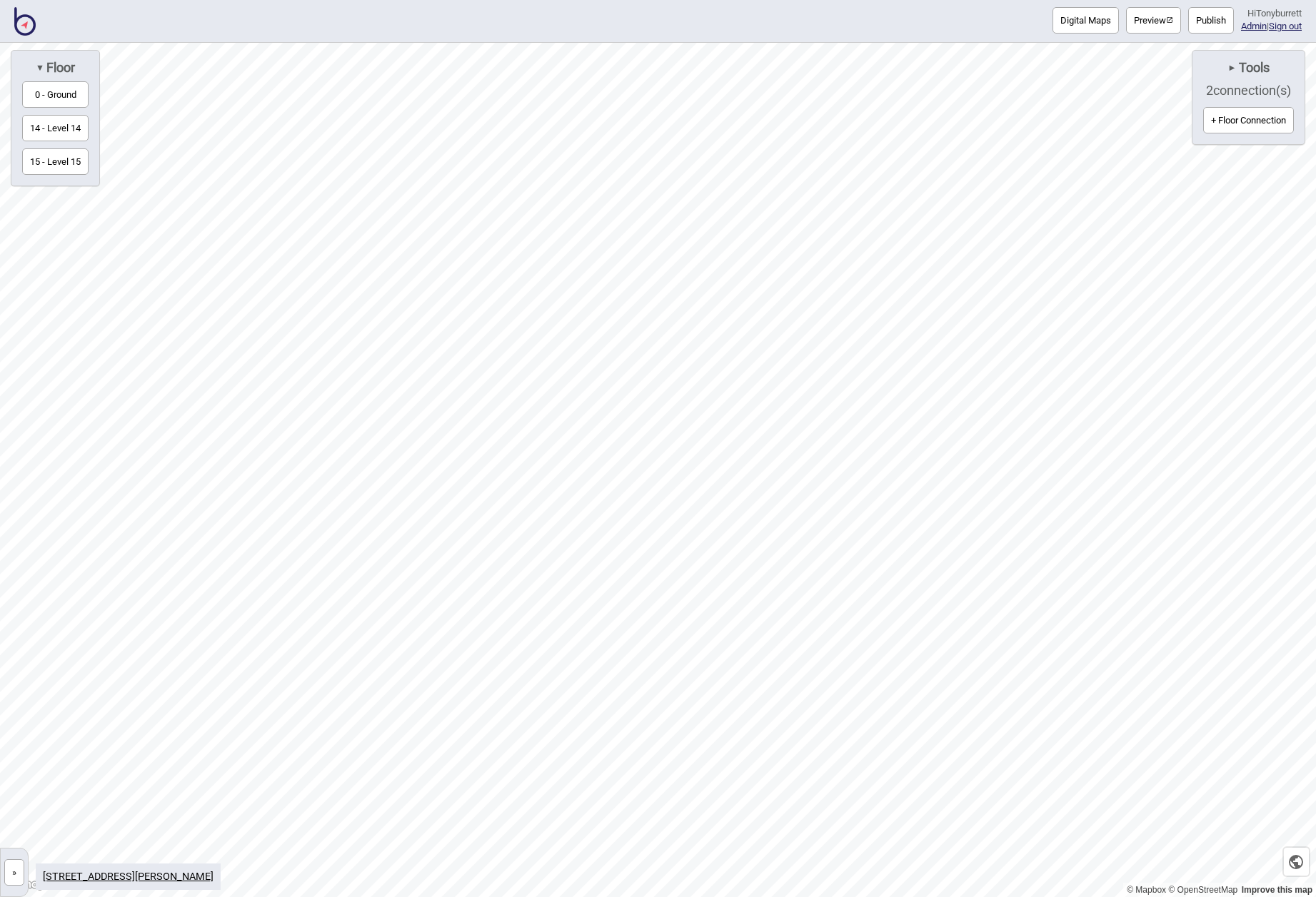
click at [1230, 66] on span "►" at bounding box center [1232, 67] width 9 height 11
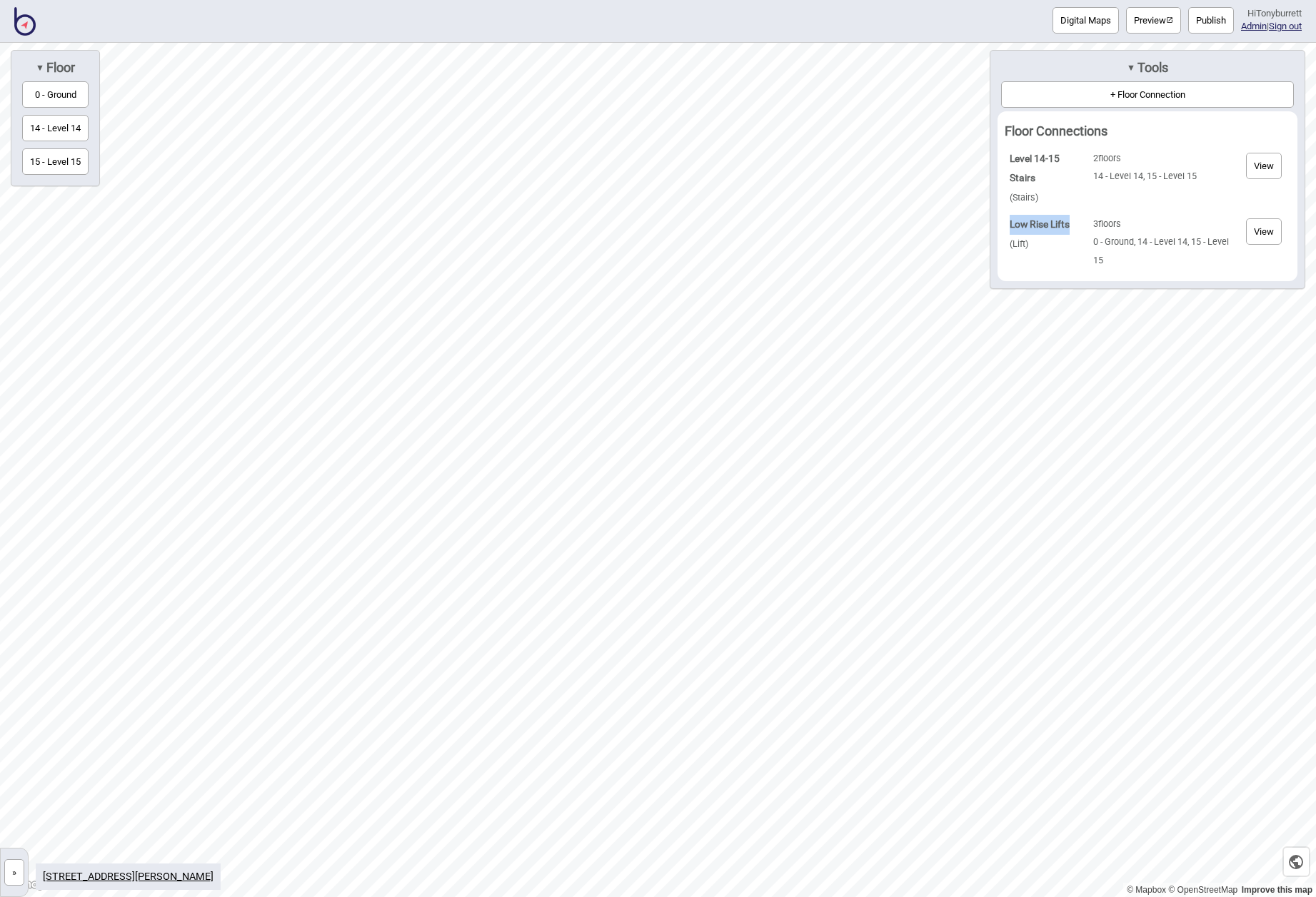
click at [1010, 219] on td "Low Rise Lifts ( Lift )" at bounding box center [1047, 242] width 82 height 61
copy strong "Low Rise Lifts"
drag, startPoint x: 16, startPoint y: 874, endPoint x: 24, endPoint y: 870, distance: 8.9
click at [16, 874] on button "»" at bounding box center [14, 873] width 20 height 27
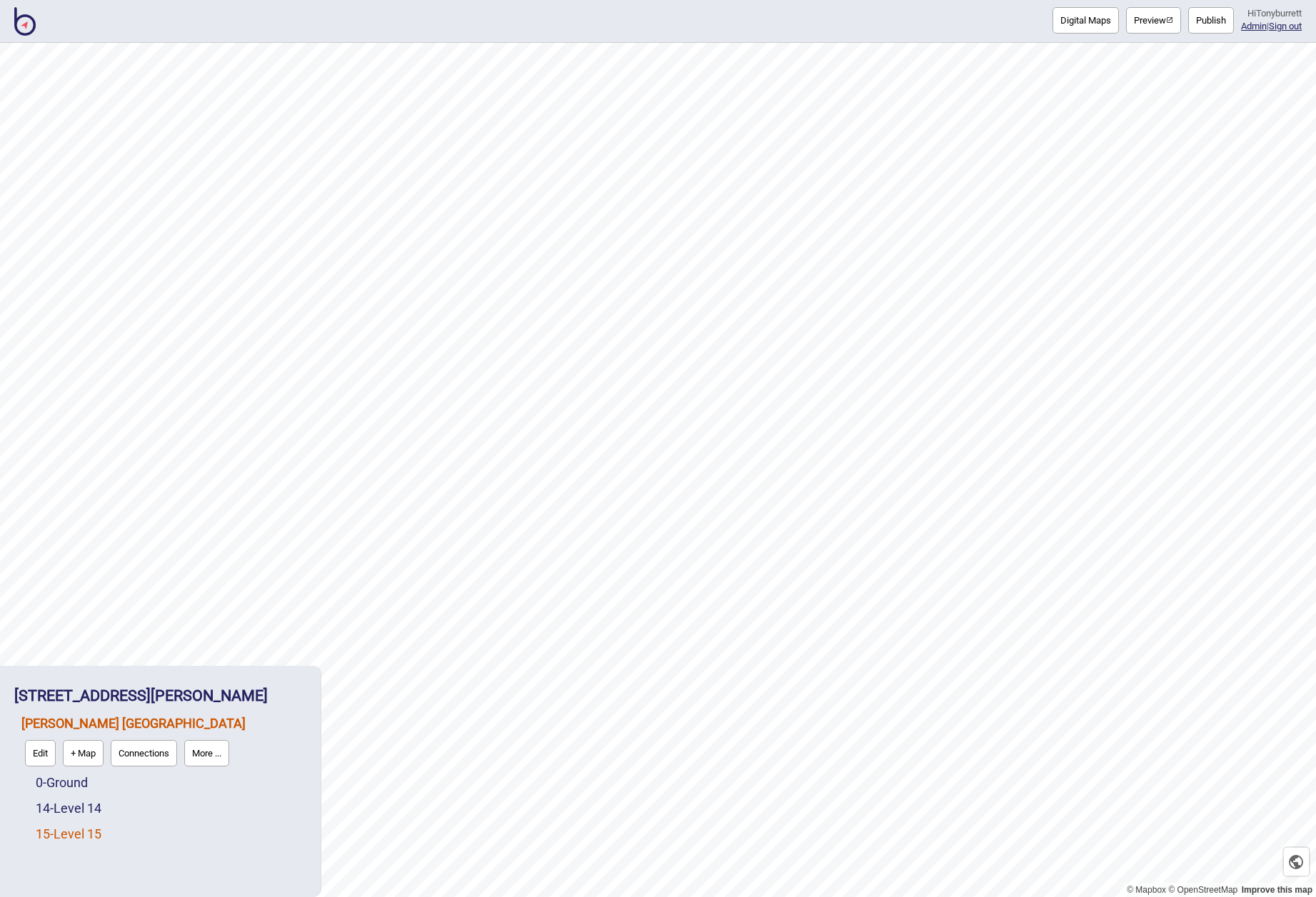
click at [85, 833] on link "15 - Level 15" at bounding box center [68, 834] width 65 height 15
click at [32, 827] on div "0 - Ground 14 - Level 14 15 - Level 15 Edit Image Vector More ..." at bounding box center [168, 792] width 278 height 111
click at [47, 828] on button "Edit" at bounding box center [55, 830] width 31 height 27
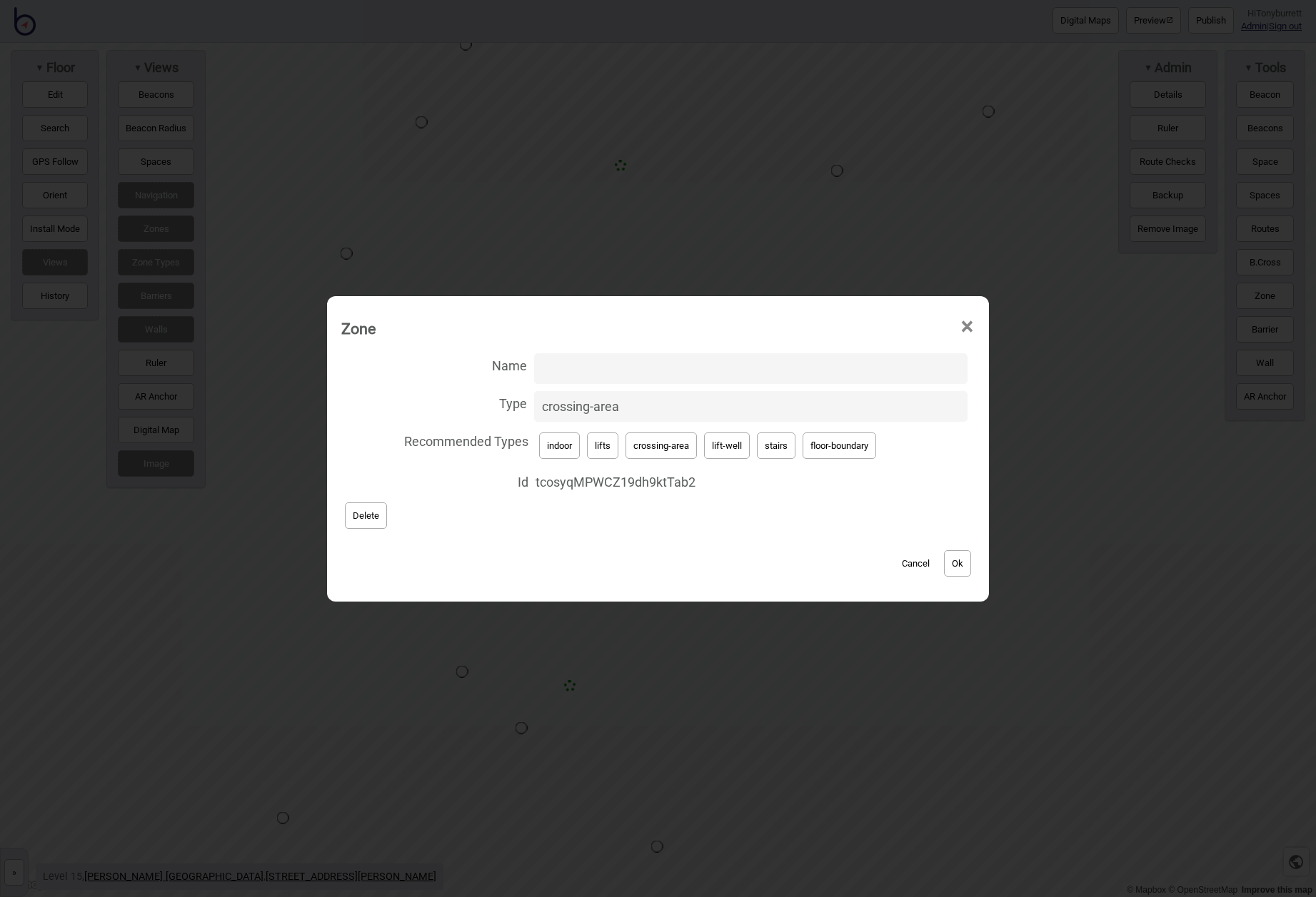
drag, startPoint x: 634, startPoint y: 406, endPoint x: 442, endPoint y: 403, distance: 192.0
click at [442, 403] on label "Type crossing-area" at bounding box center [658, 406] width 633 height 38
click at [534, 403] on input "crossing-area" at bounding box center [750, 406] width 433 height 31
click at [725, 447] on button "lift-well" at bounding box center [726, 445] width 45 height 27
type input "lift-well"
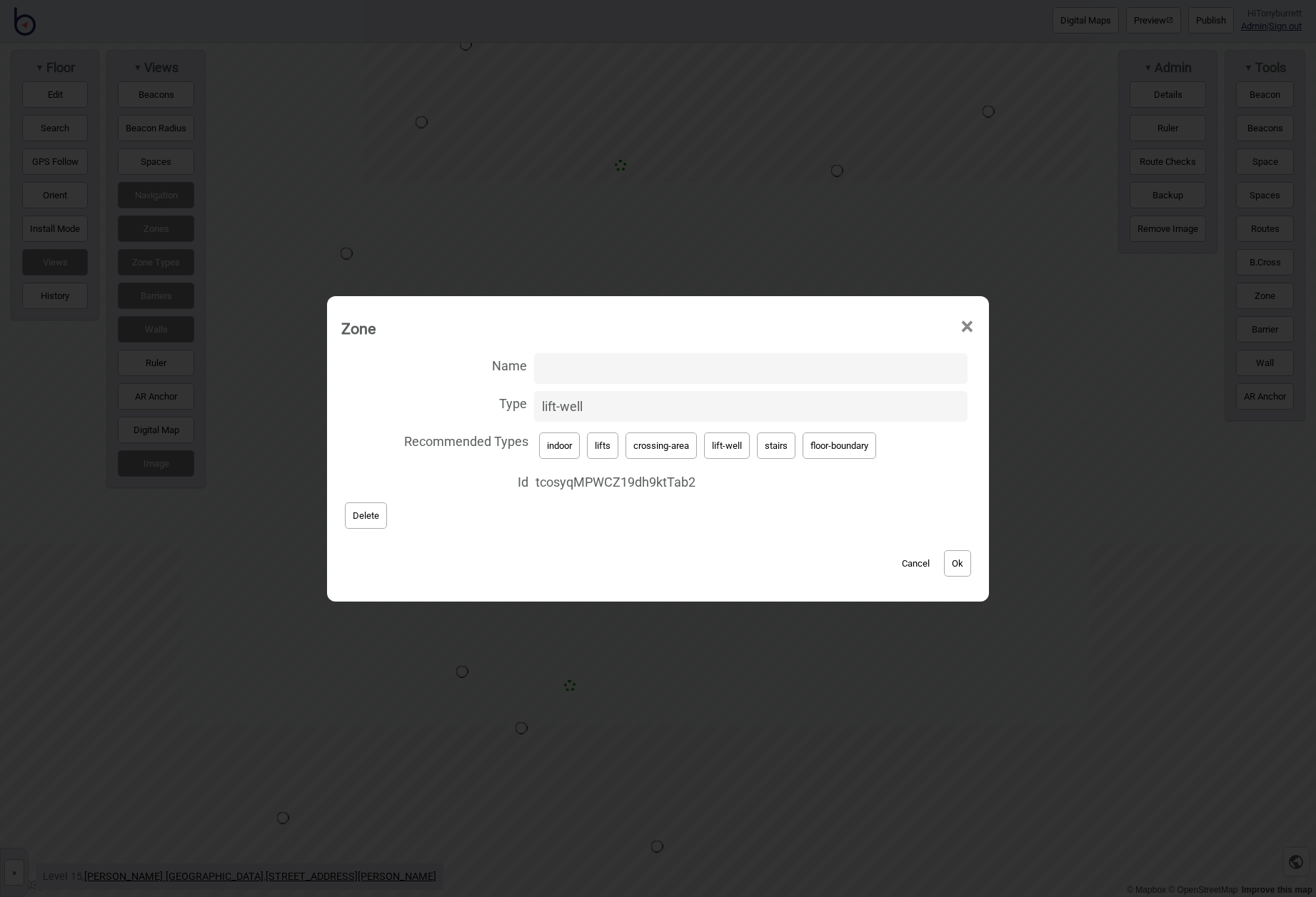
click at [548, 363] on input "Name" at bounding box center [750, 368] width 433 height 31
paste input "Low Rise Lifts"
type input "Low Rise Lifts"
click at [950, 561] on button "Ok" at bounding box center [958, 563] width 27 height 27
drag, startPoint x: 634, startPoint y: 407, endPoint x: 468, endPoint y: 411, distance: 166.0
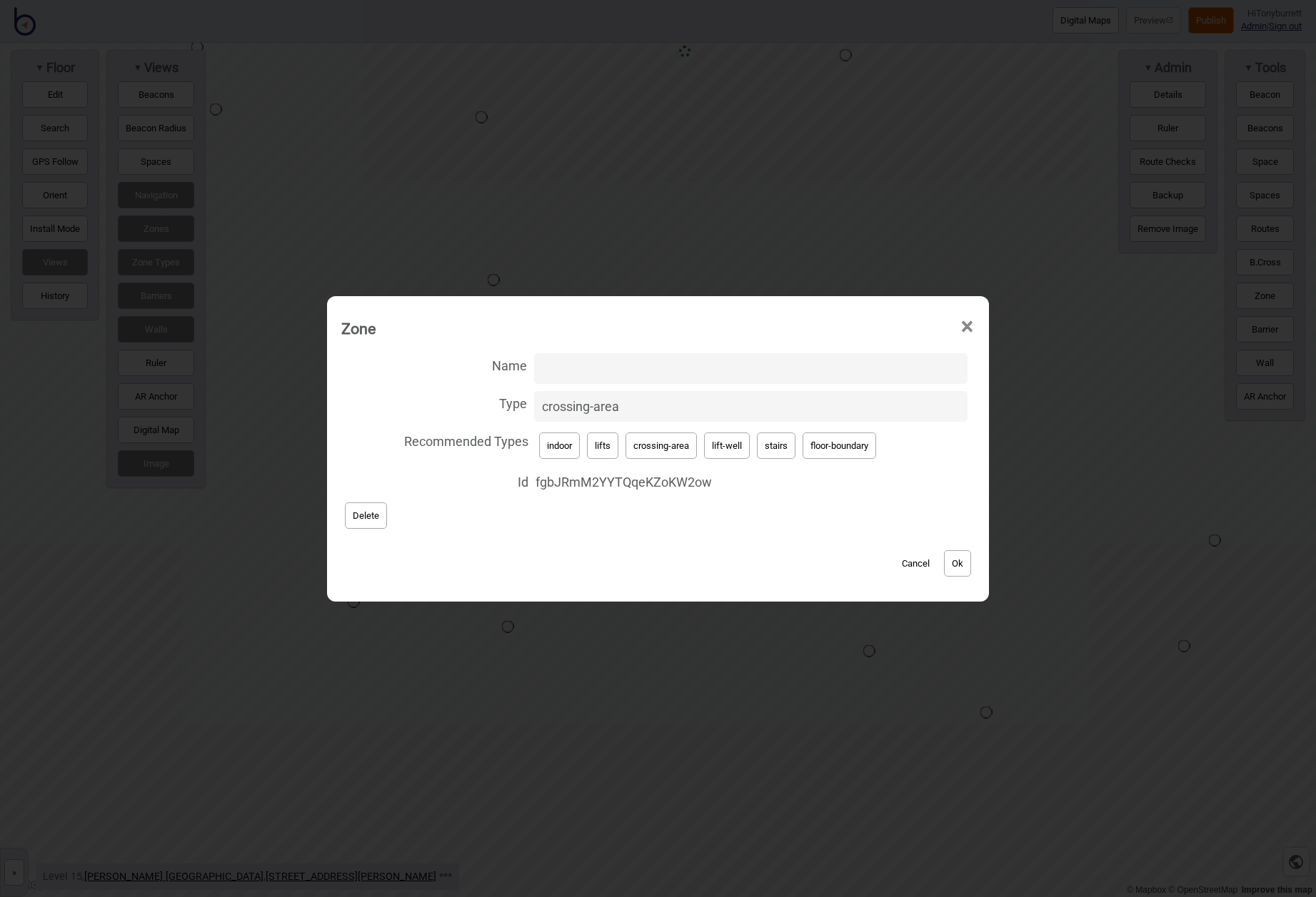
click at [468, 411] on label "Type crossing-area" at bounding box center [658, 406] width 633 height 38
click at [534, 411] on input "crossing-area" at bounding box center [750, 406] width 433 height 31
drag, startPoint x: 738, startPoint y: 449, endPoint x: 728, endPoint y: 441, distance: 12.8
click at [738, 449] on button "lift-well" at bounding box center [726, 445] width 45 height 27
type input "lift-well"
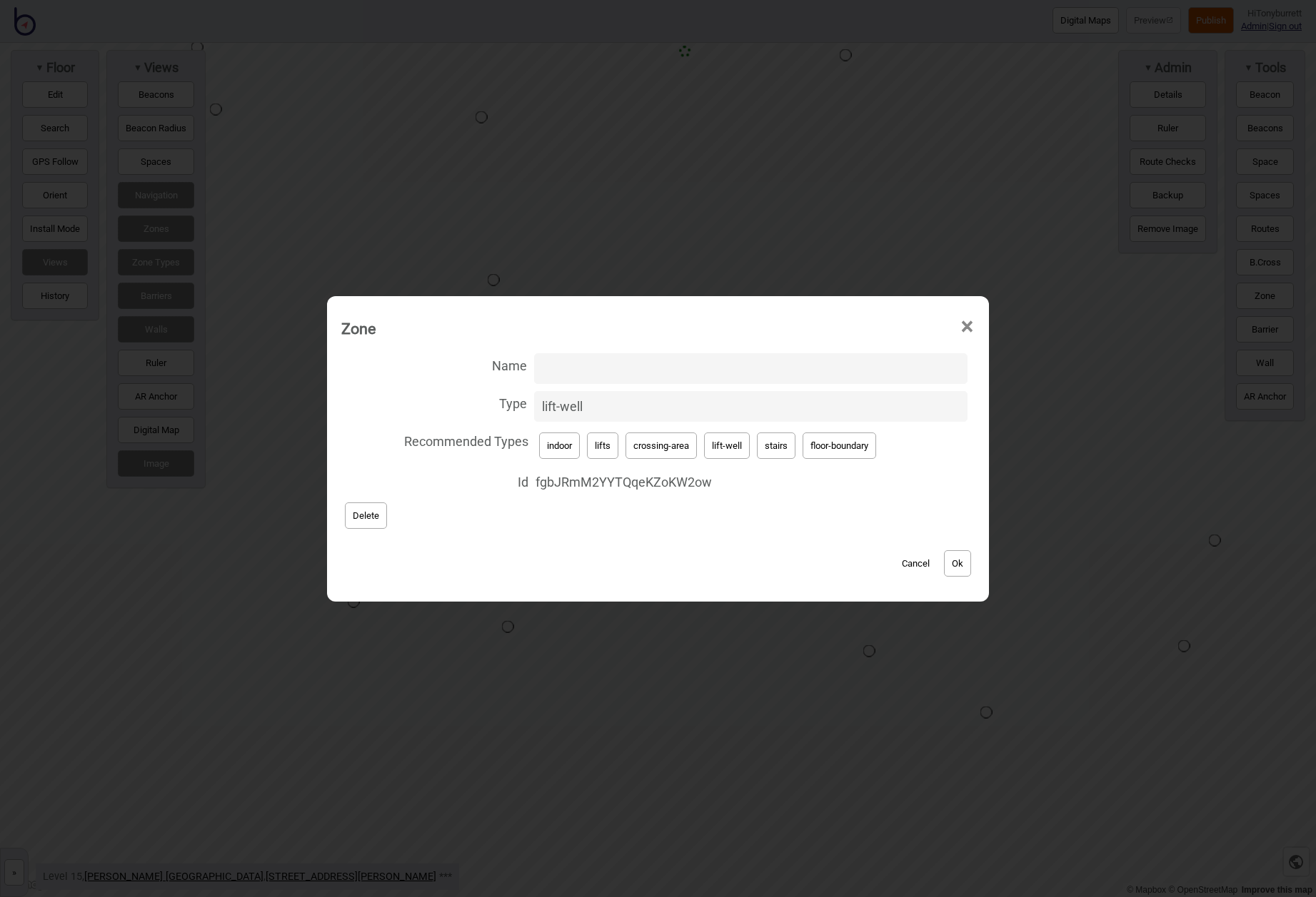
click at [559, 369] on input "Name" at bounding box center [750, 368] width 433 height 31
paste input "Low Rise Lifts"
type input "Low Rise Lifts"
click at [964, 561] on button "Ok" at bounding box center [958, 563] width 27 height 27
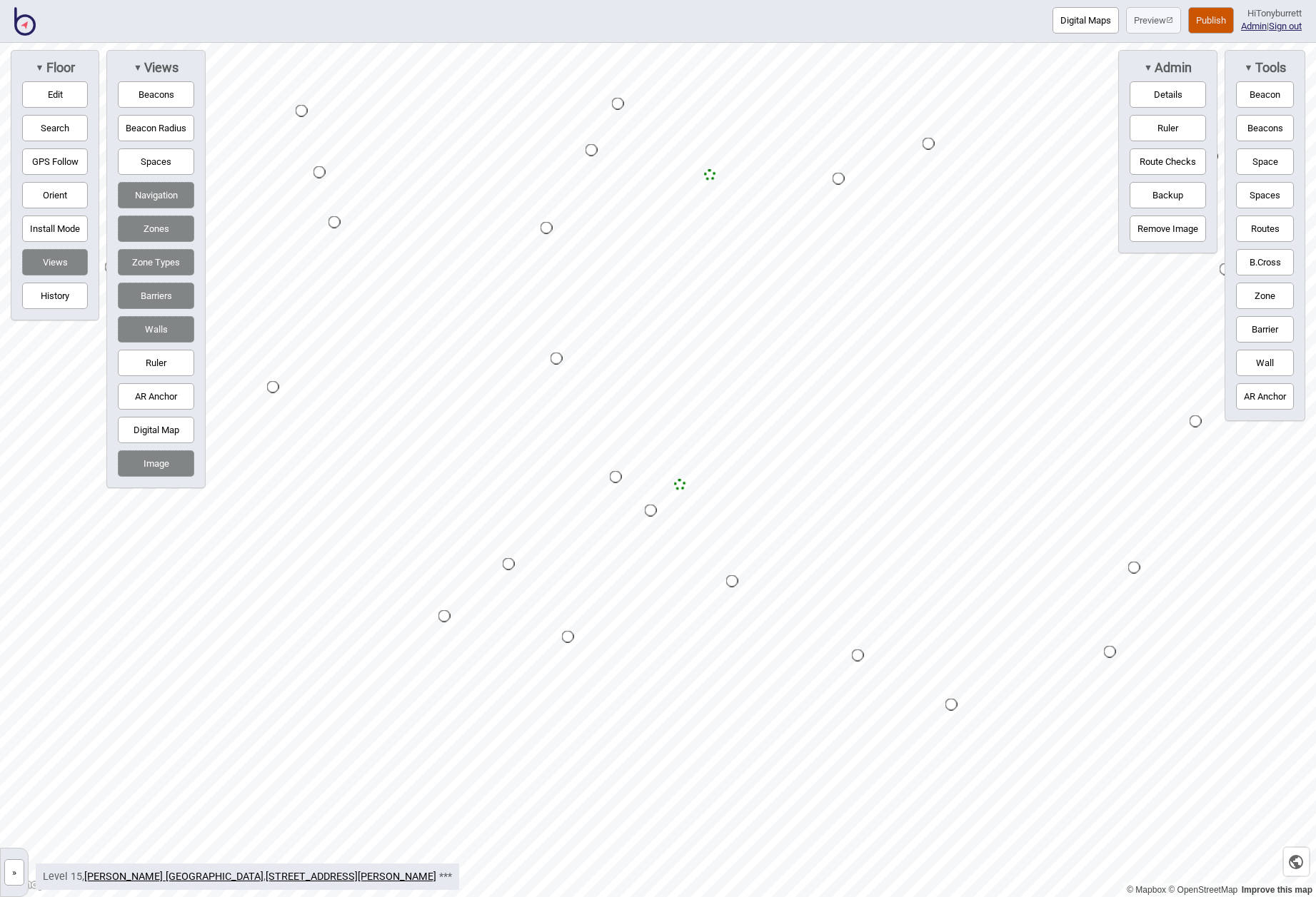
click at [1212, 24] on button "Publish" at bounding box center [1210, 20] width 45 height 27
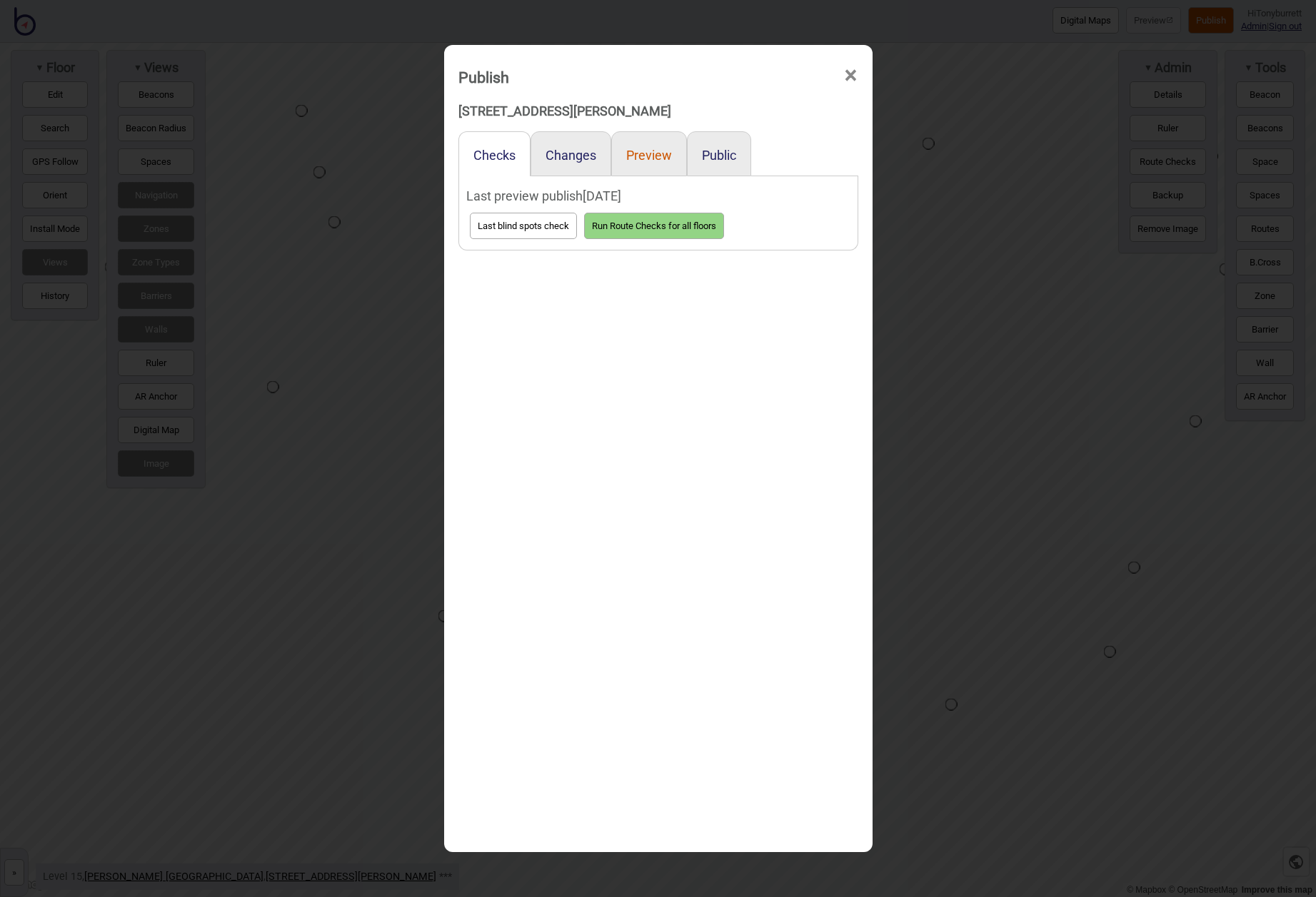
click at [649, 158] on button "Preview" at bounding box center [648, 155] width 45 height 15
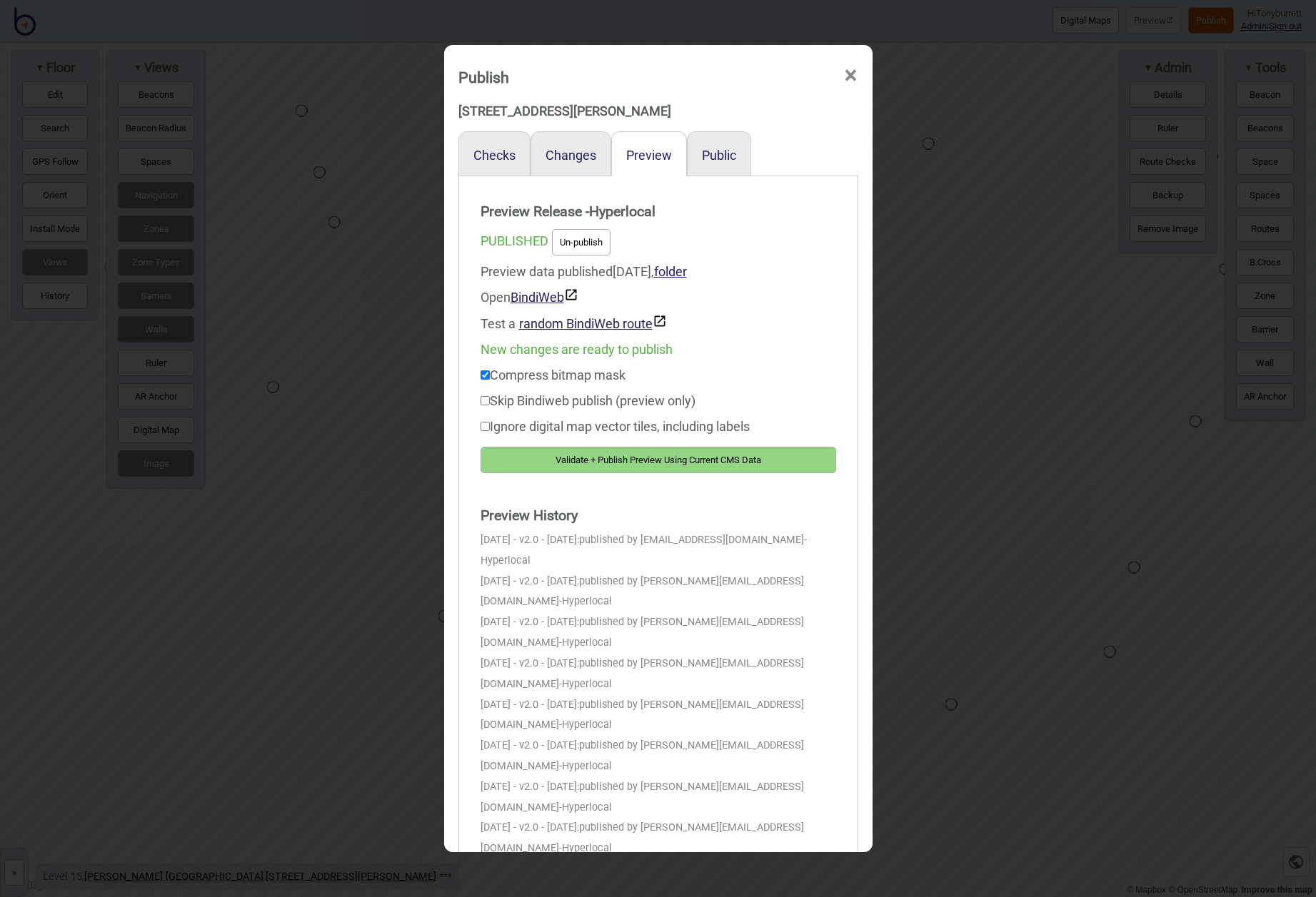
click at [599, 462] on button "Validate + Publish Preview Using Current CMS Data" at bounding box center [658, 460] width 355 height 27
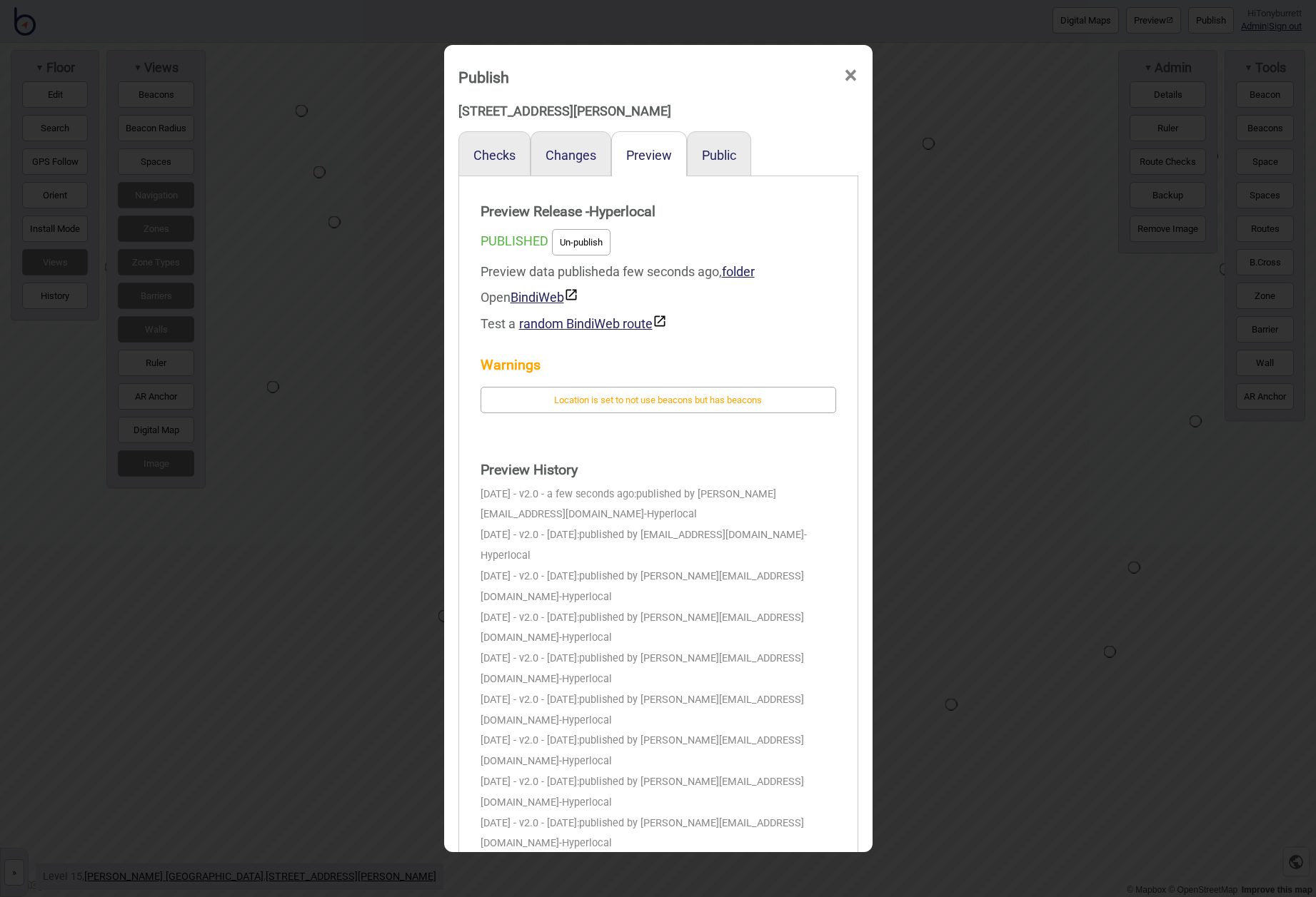
click at [846, 70] on span "×" at bounding box center [850, 75] width 15 height 47
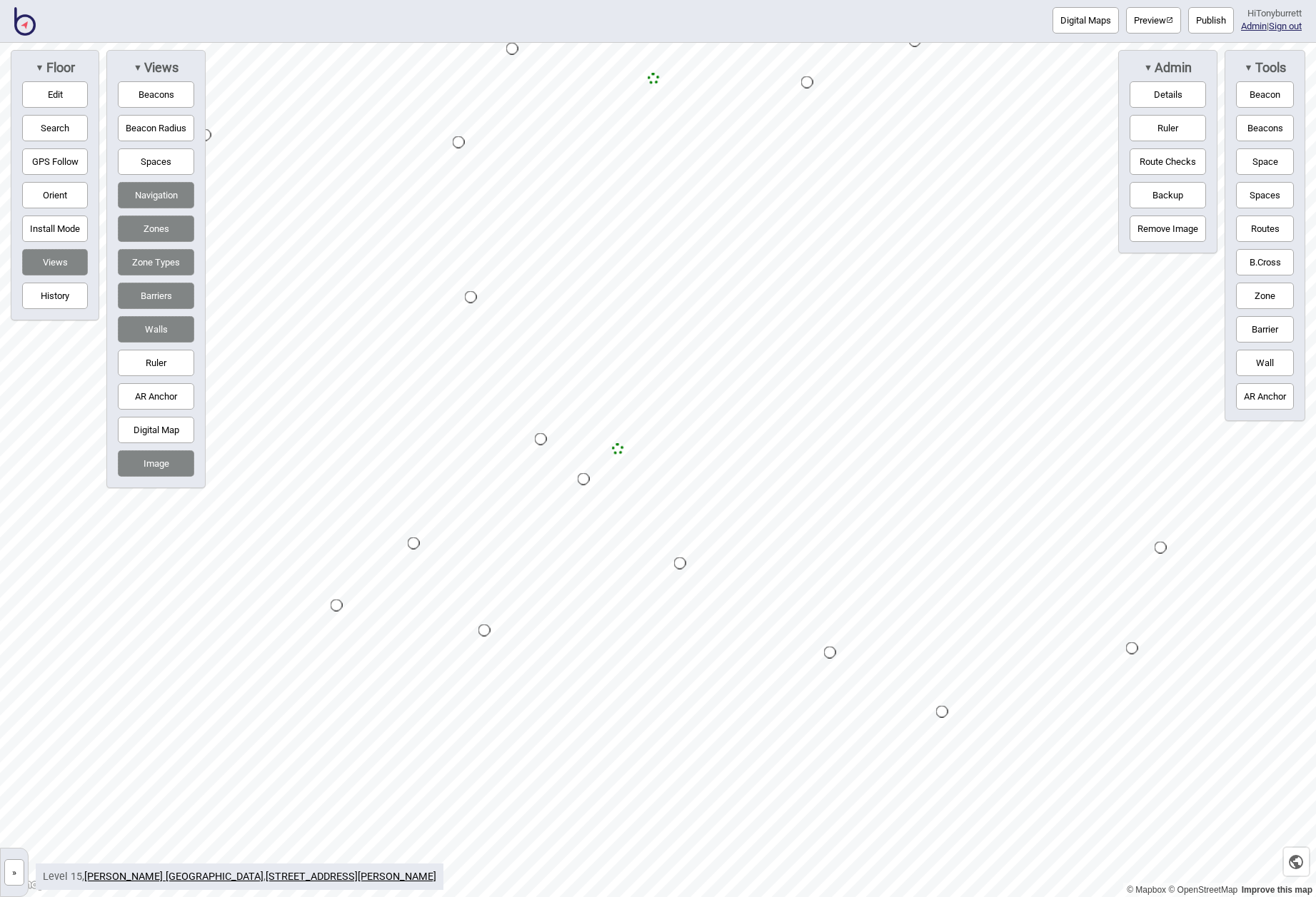
click at [78, 92] on button "Edit" at bounding box center [55, 94] width 65 height 27
drag, startPoint x: 1006, startPoint y: 481, endPoint x: 1018, endPoint y: 481, distance: 12.0
drag, startPoint x: 1018, startPoint y: 481, endPoint x: 1045, endPoint y: 475, distance: 27.7
drag, startPoint x: 834, startPoint y: 306, endPoint x: 782, endPoint y: 231, distance: 91.3
drag, startPoint x: 831, startPoint y: 315, endPoint x: 789, endPoint y: 260, distance: 69.2
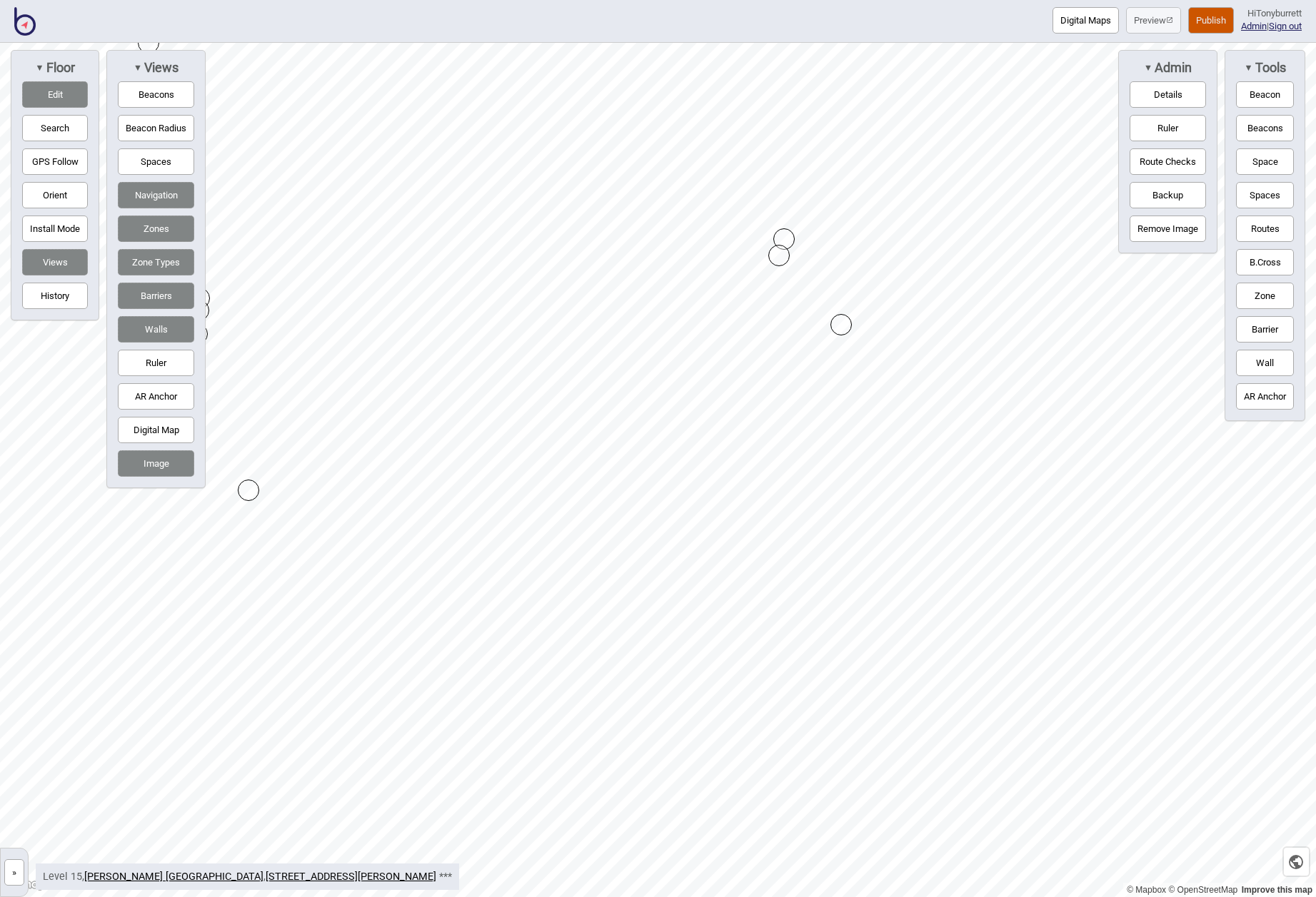
drag, startPoint x: 789, startPoint y: 260, endPoint x: 779, endPoint y: 255, distance: 11.2
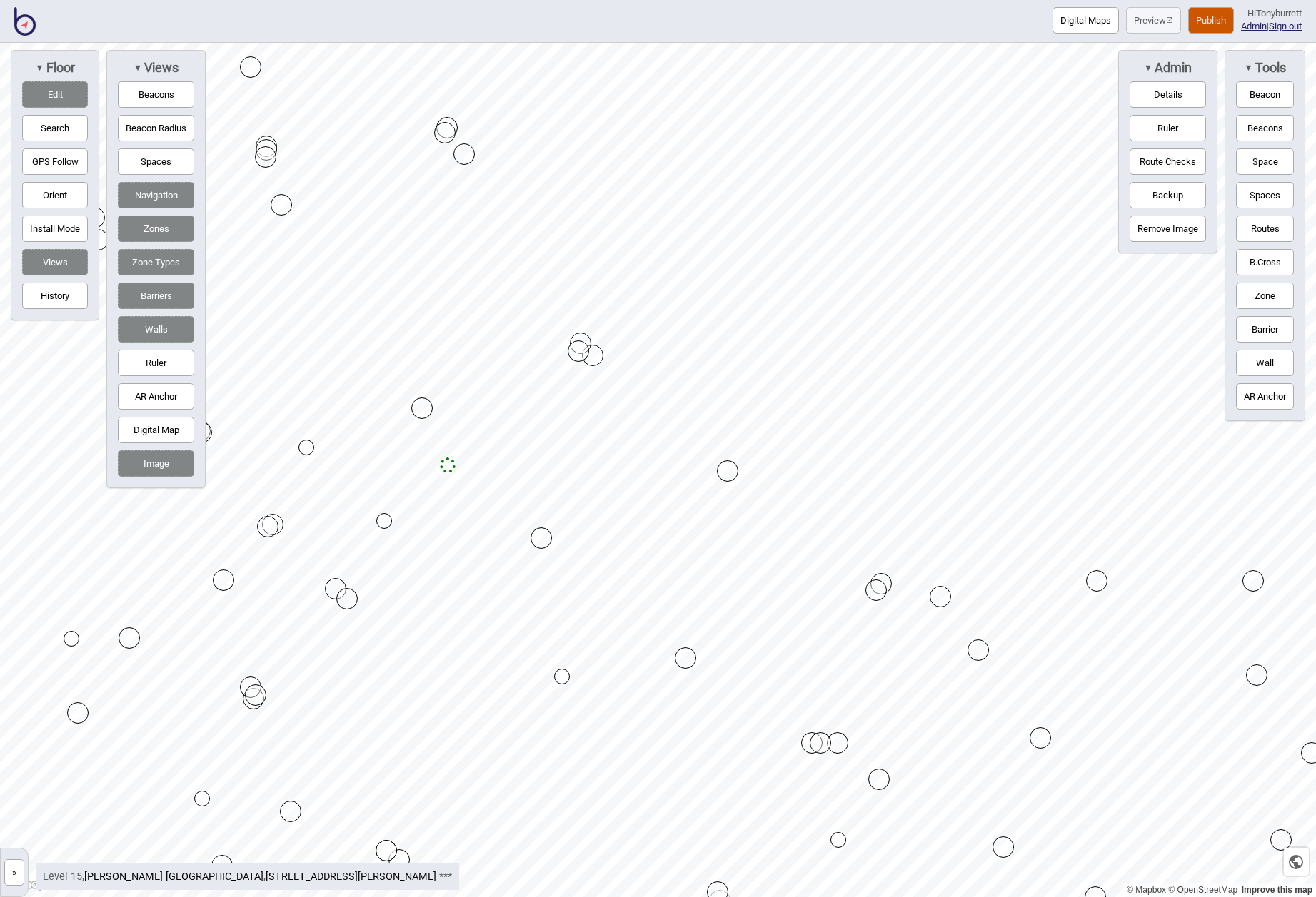
click at [149, 294] on button "Barriers" at bounding box center [156, 296] width 76 height 27
drag, startPoint x: 945, startPoint y: 587, endPoint x: 957, endPoint y: 583, distance: 12.6
drag, startPoint x: 914, startPoint y: 591, endPoint x: 931, endPoint y: 588, distance: 17.3
drag, startPoint x: 936, startPoint y: 587, endPoint x: 948, endPoint y: 580, distance: 13.9
drag, startPoint x: 960, startPoint y: 595, endPoint x: 627, endPoint y: 342, distance: 418.2
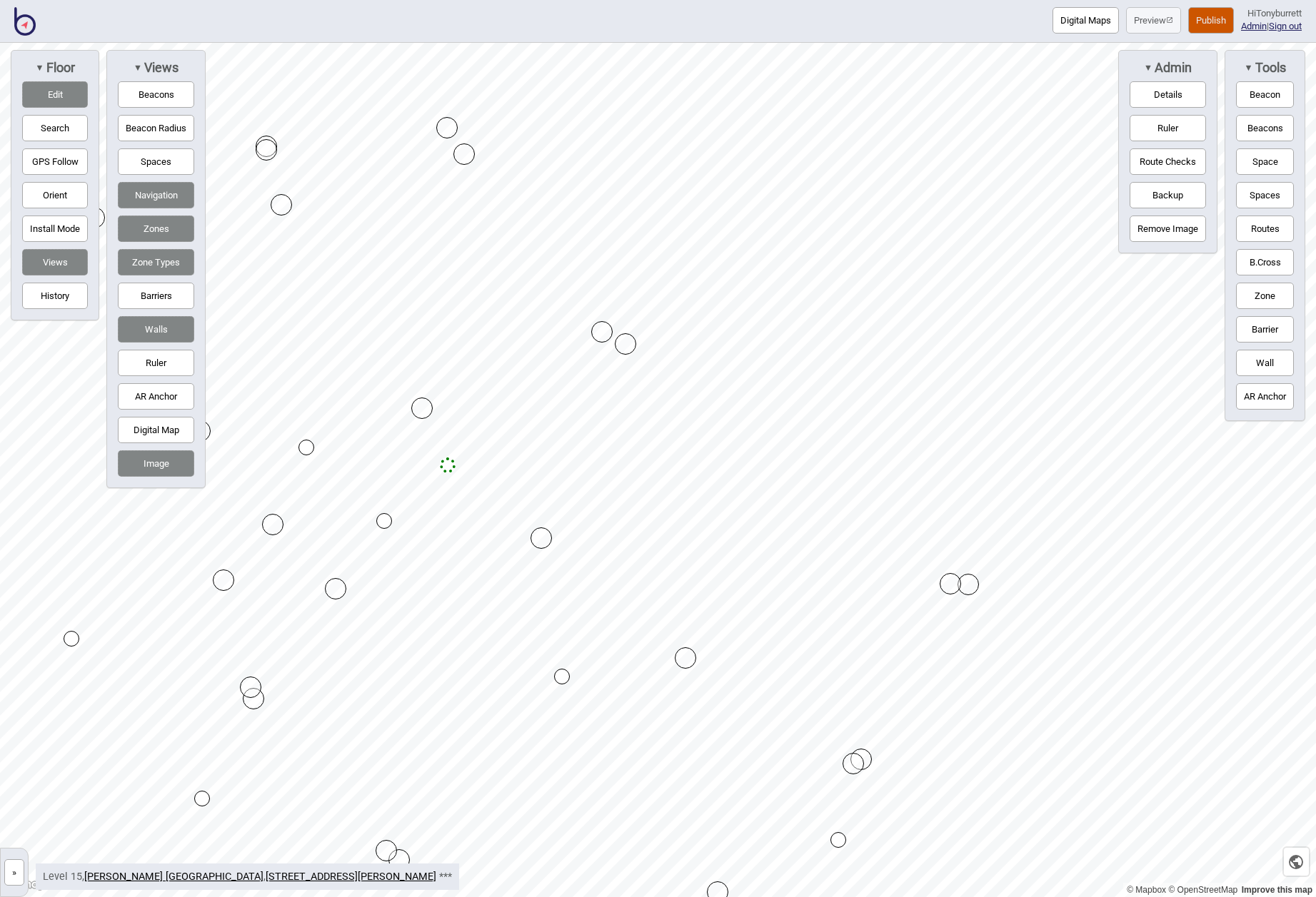
drag, startPoint x: 576, startPoint y: 343, endPoint x: 596, endPoint y: 332, distance: 22.8
drag, startPoint x: 458, startPoint y: 150, endPoint x: 448, endPoint y: 126, distance: 26.0
drag, startPoint x: 625, startPoint y: 334, endPoint x: 655, endPoint y: 320, distance: 33.1
drag, startPoint x: 602, startPoint y: 333, endPoint x: 618, endPoint y: 322, distance: 19.4
click at [460, 123] on div "Map marker" at bounding box center [453, 129] width 22 height 22
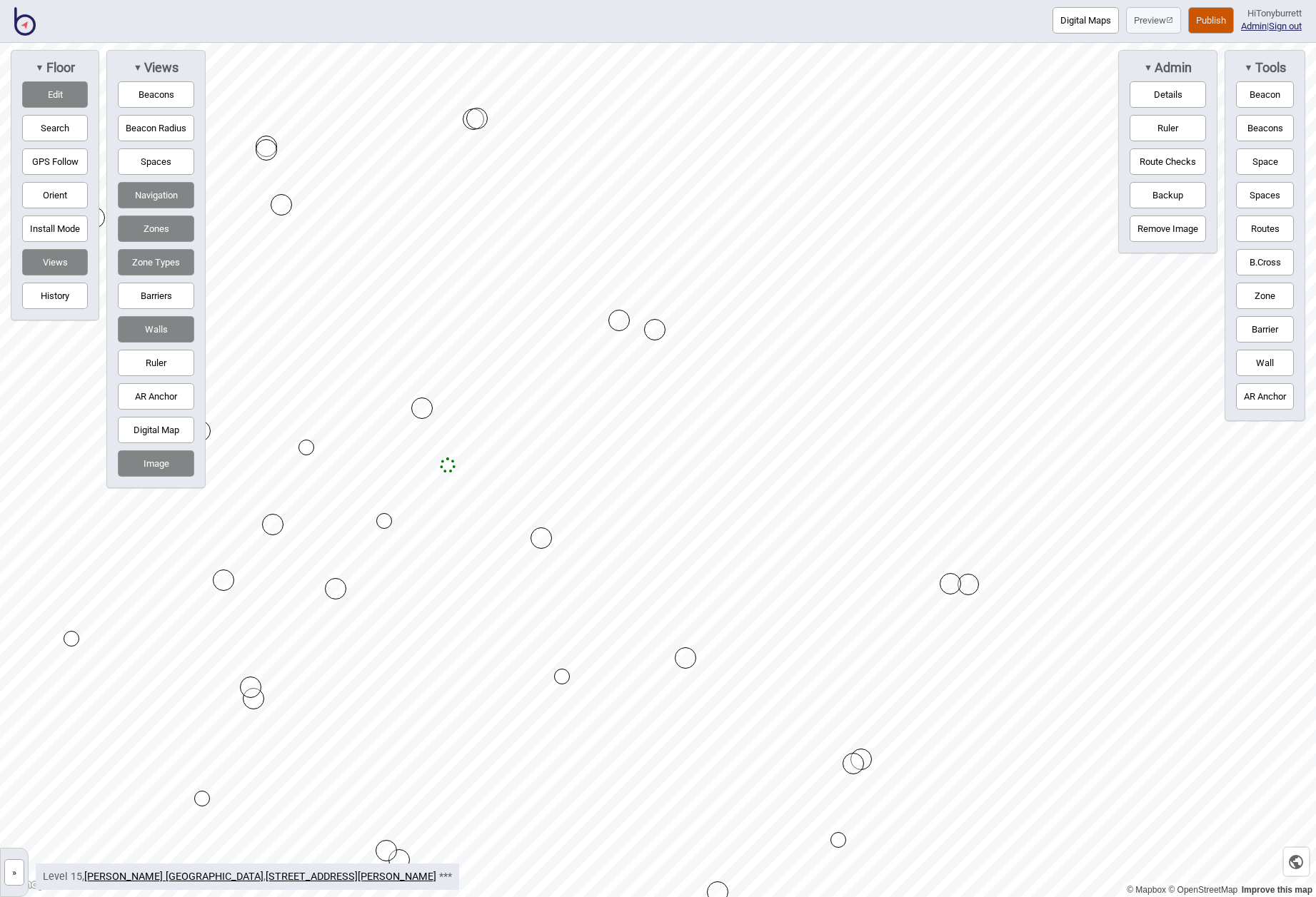
drag, startPoint x: 455, startPoint y: 132, endPoint x: 476, endPoint y: 122, distance: 23.3
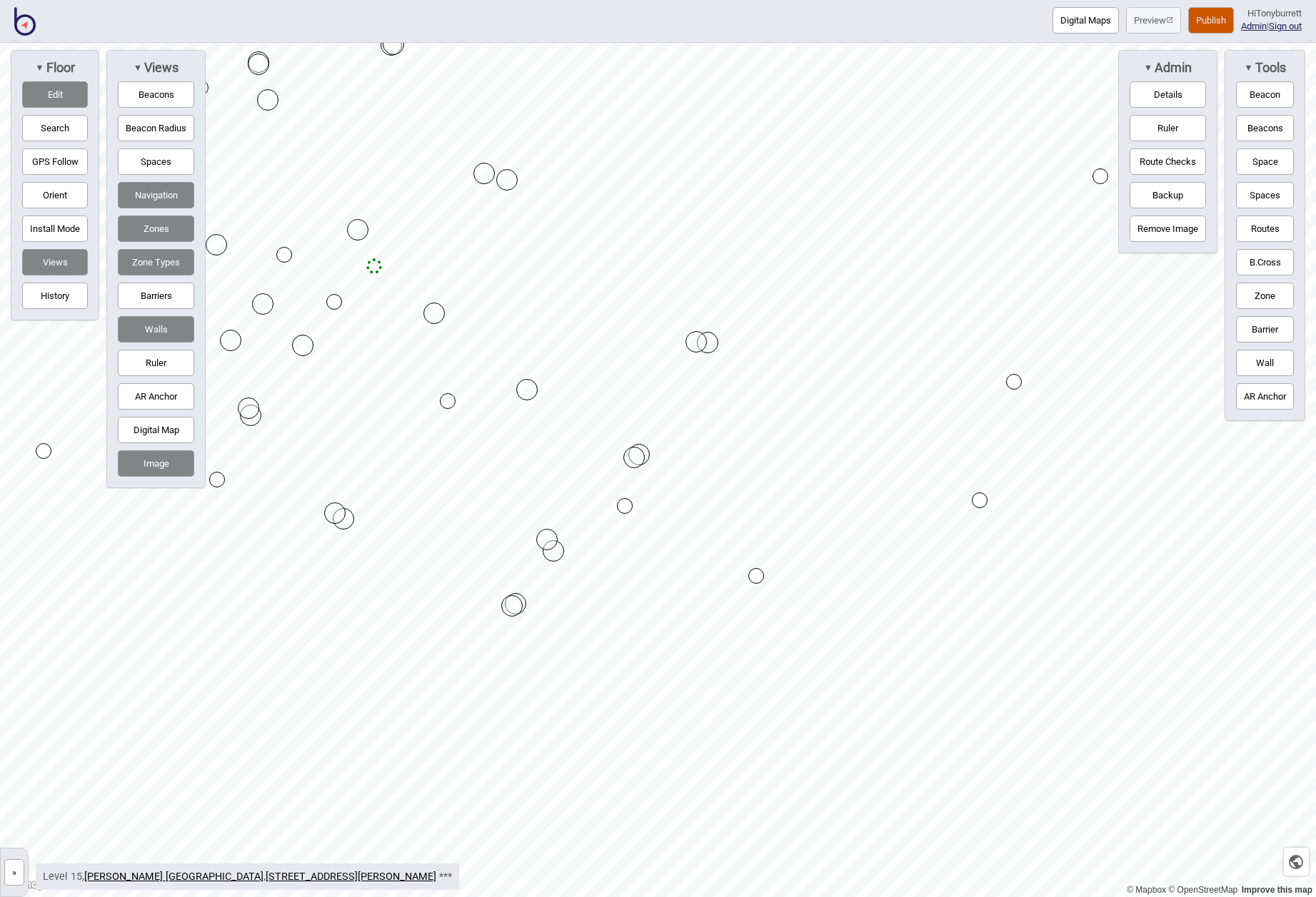
click at [153, 227] on button "Zones" at bounding box center [156, 229] width 76 height 27
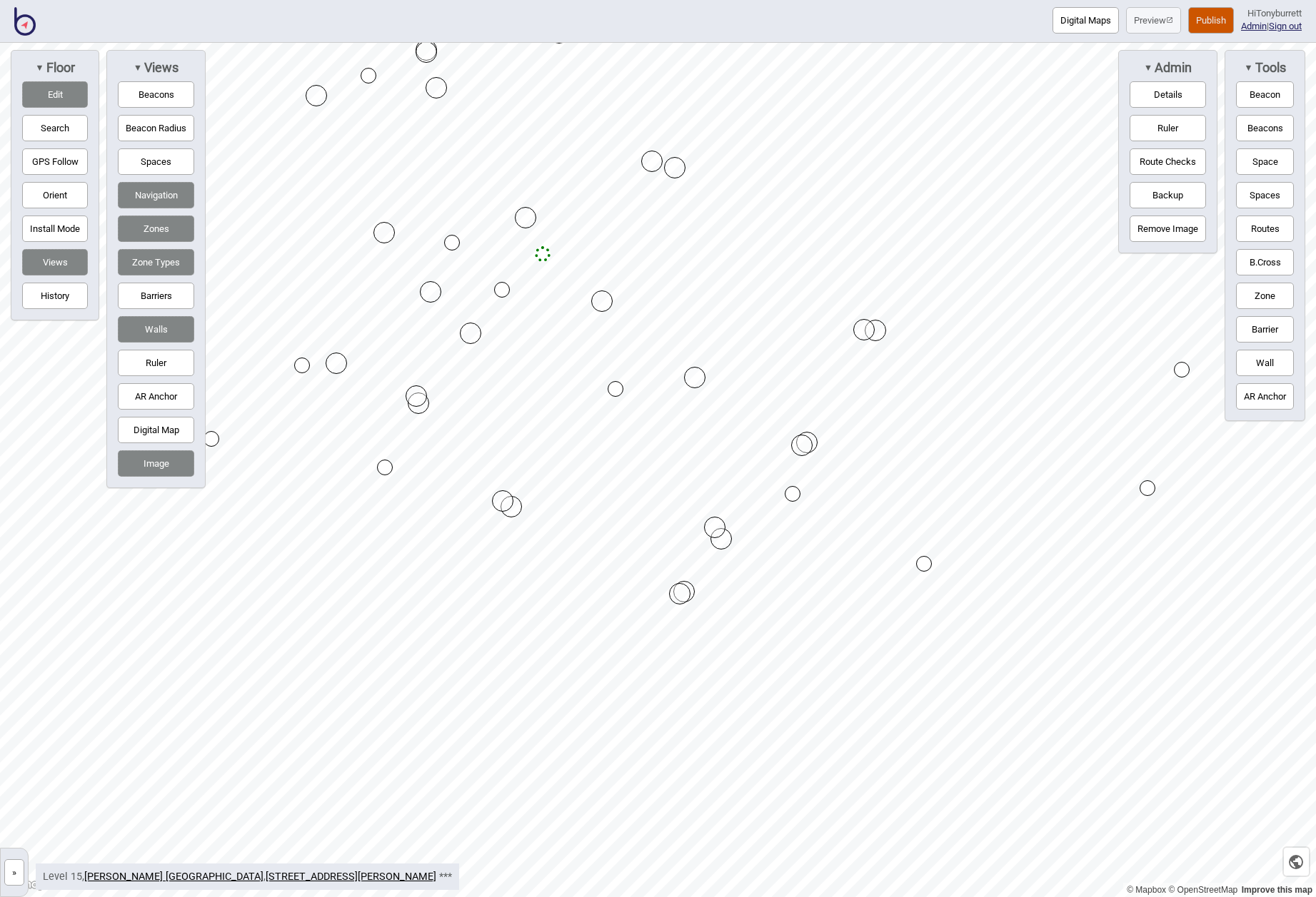
drag, startPoint x: 396, startPoint y: 334, endPoint x: 333, endPoint y: 370, distance: 72.6
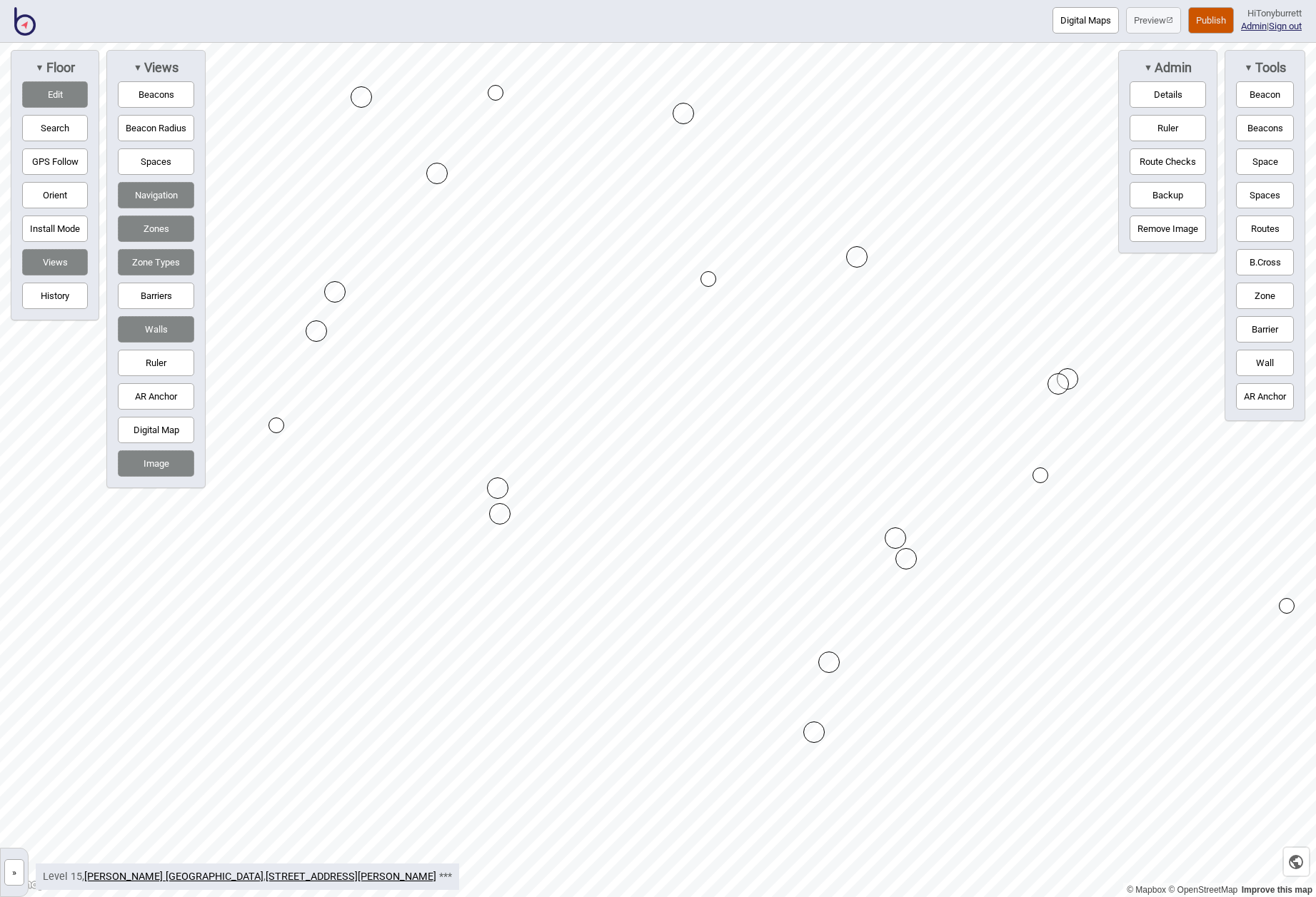
drag, startPoint x: 332, startPoint y: 310, endPoint x: 312, endPoint y: 334, distance: 31.2
drag, startPoint x: 443, startPoint y: 170, endPoint x: 372, endPoint y: 107, distance: 94.9
click at [497, 486] on div "Map marker" at bounding box center [498, 488] width 22 height 22
click at [310, 337] on div "Map marker" at bounding box center [309, 339] width 22 height 22
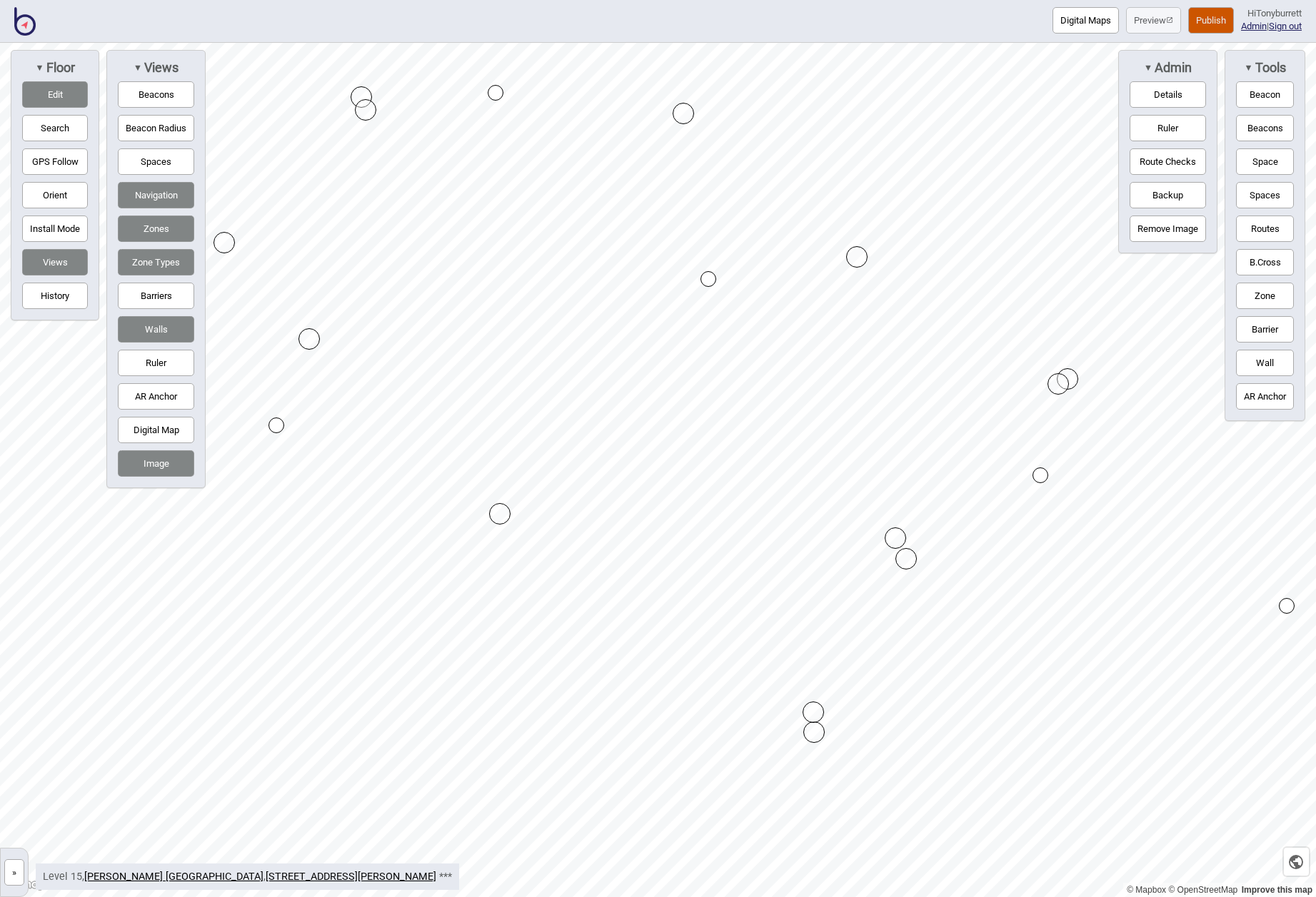
click at [310, 337] on div "Map marker" at bounding box center [309, 339] width 22 height 22
click at [502, 509] on div "Map marker" at bounding box center [500, 514] width 22 height 22
drag, startPoint x: 531, startPoint y: 564, endPoint x: 536, endPoint y: 605, distance: 41.3
drag, startPoint x: 512, startPoint y: 552, endPoint x: 514, endPoint y: 590, distance: 38.1
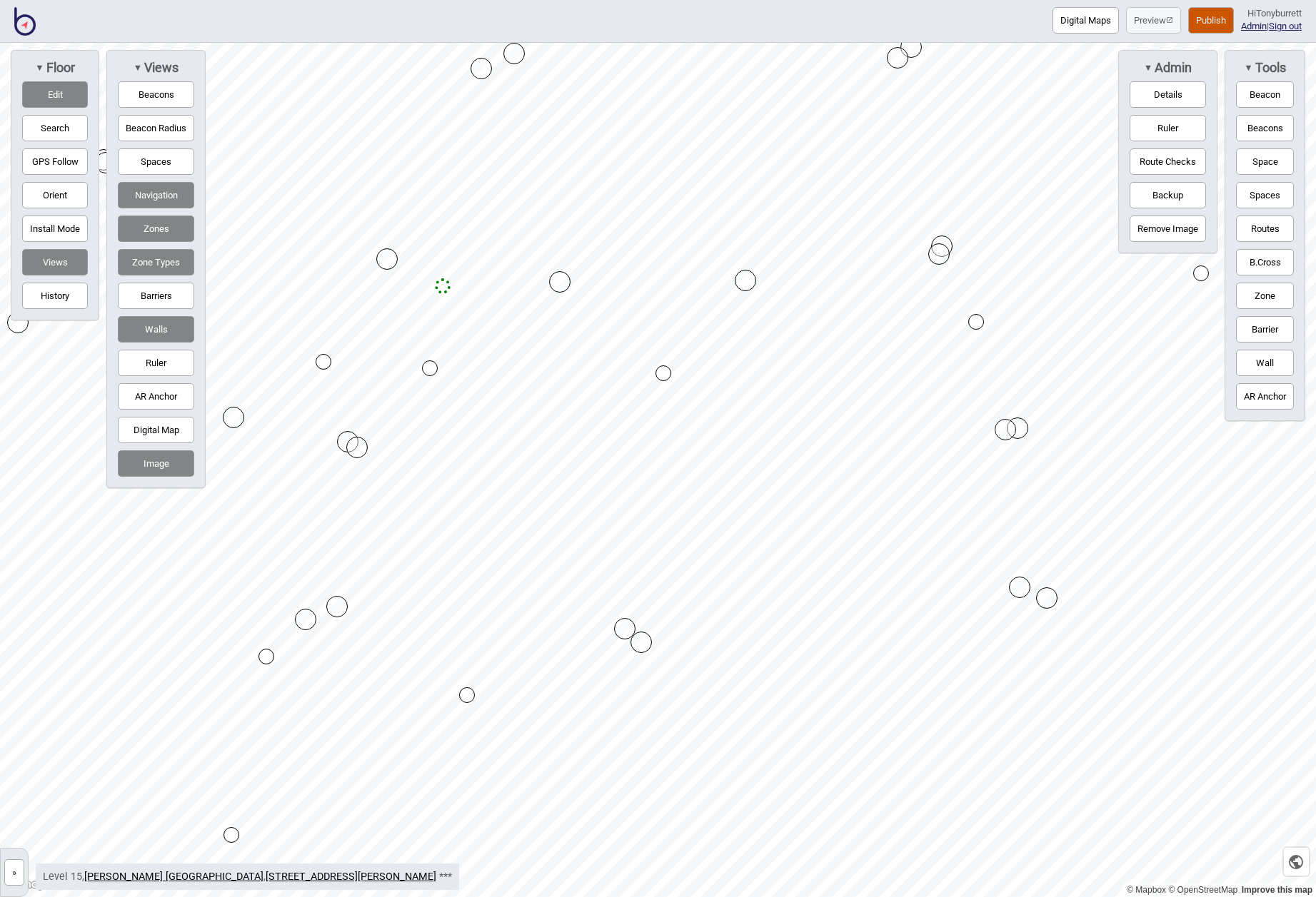
click at [163, 228] on button "Zones" at bounding box center [156, 229] width 76 height 27
drag, startPoint x: 363, startPoint y: 445, endPoint x: 358, endPoint y: 434, distance: 12.1
click at [49, 85] on button "Edit" at bounding box center [55, 94] width 65 height 27
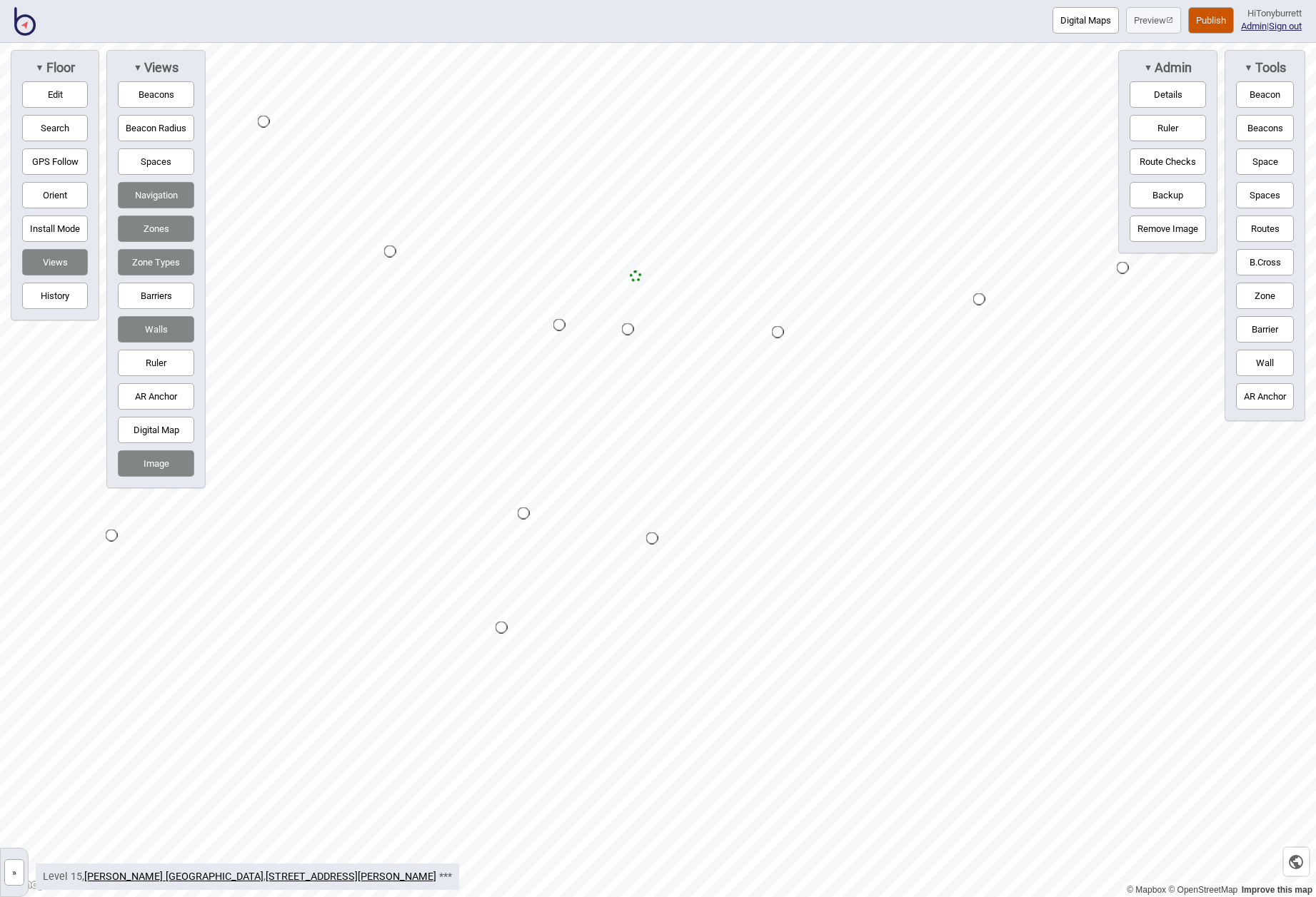
click at [1215, 20] on button "Publish" at bounding box center [1210, 20] width 45 height 27
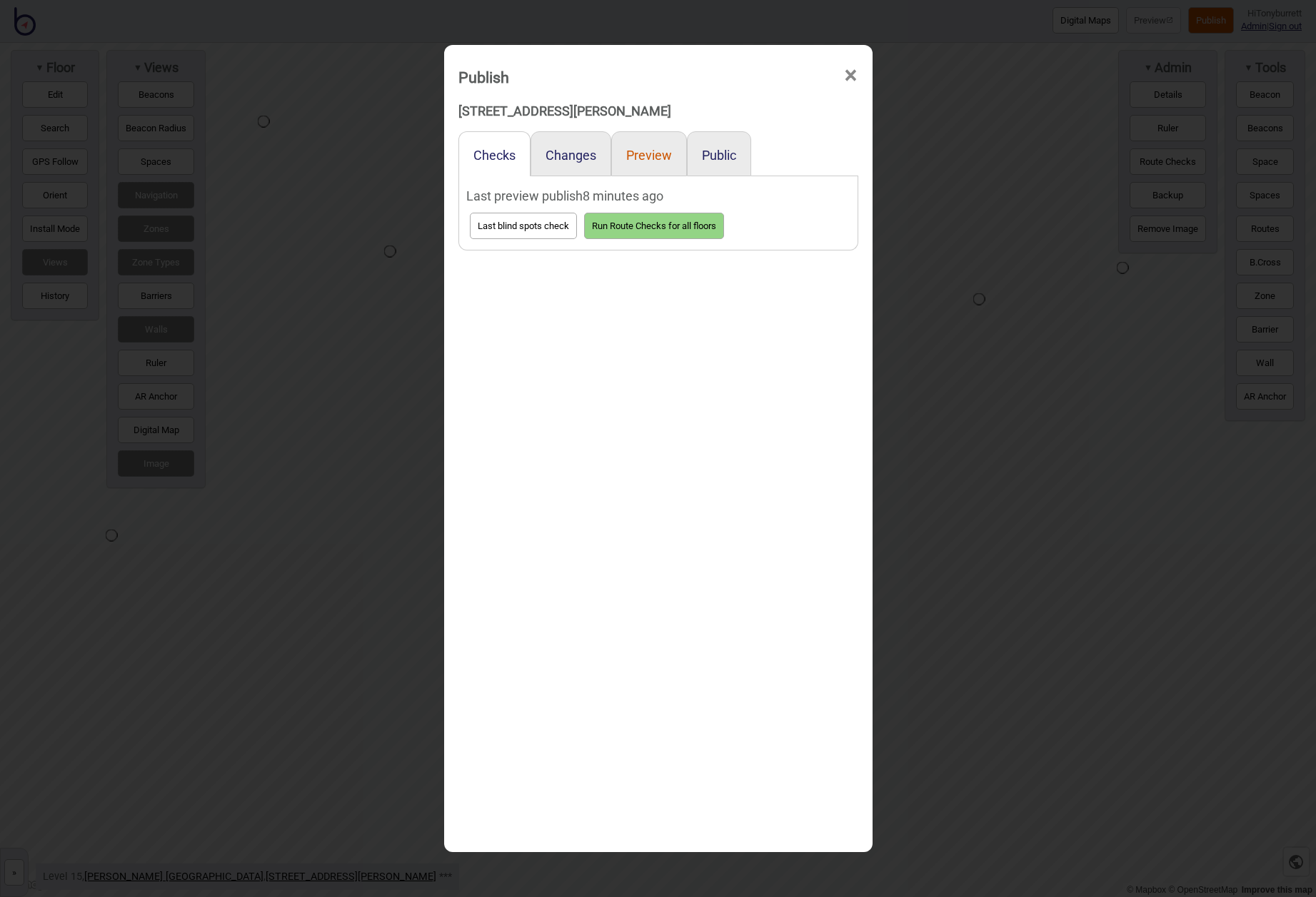
click at [631, 161] on button "Preview" at bounding box center [648, 155] width 45 height 15
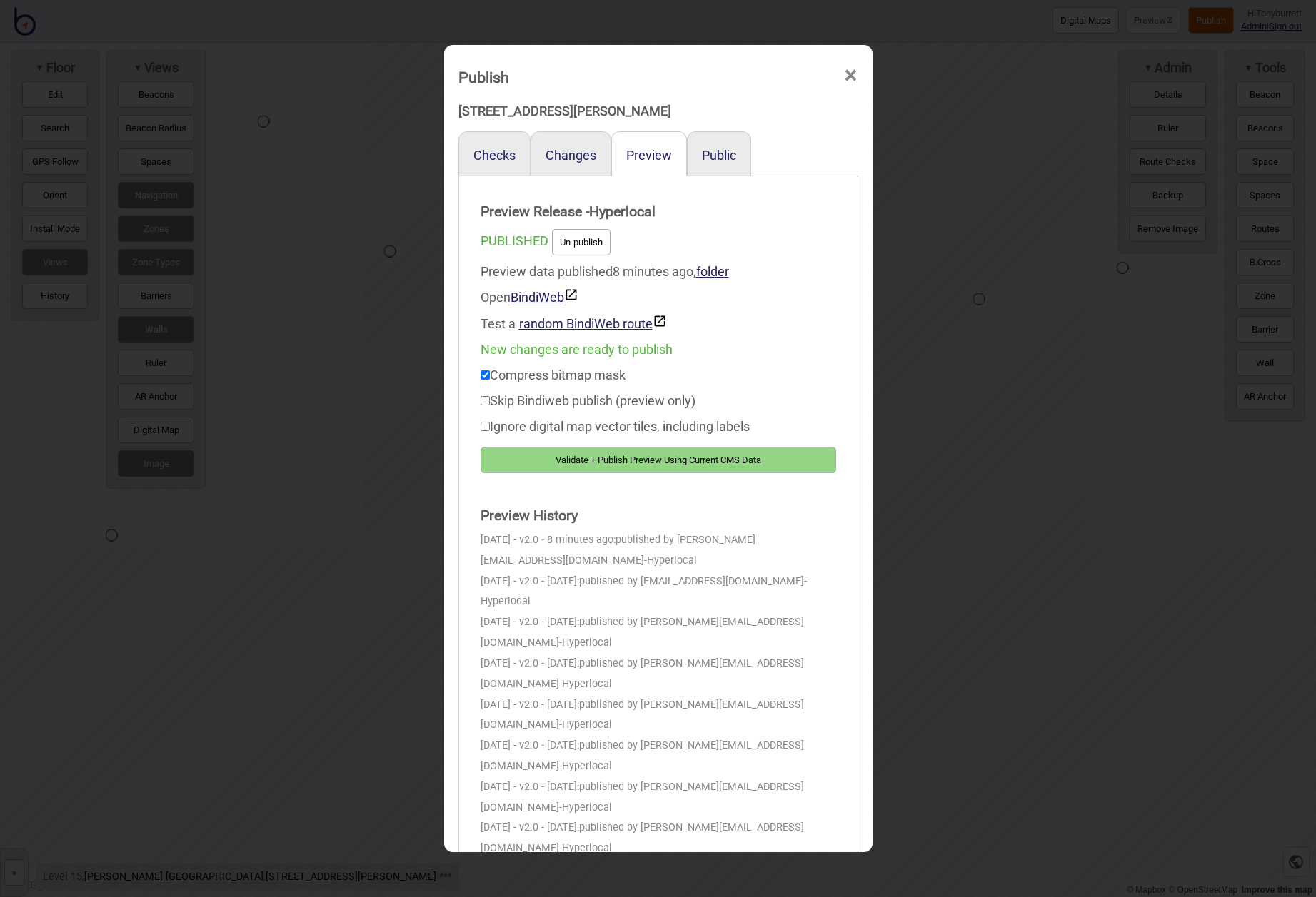
drag, startPoint x: 665, startPoint y: 455, endPoint x: 686, endPoint y: 434, distance: 29.7
click at [666, 455] on button "Validate + Publish Preview Using Current CMS Data" at bounding box center [658, 460] width 355 height 27
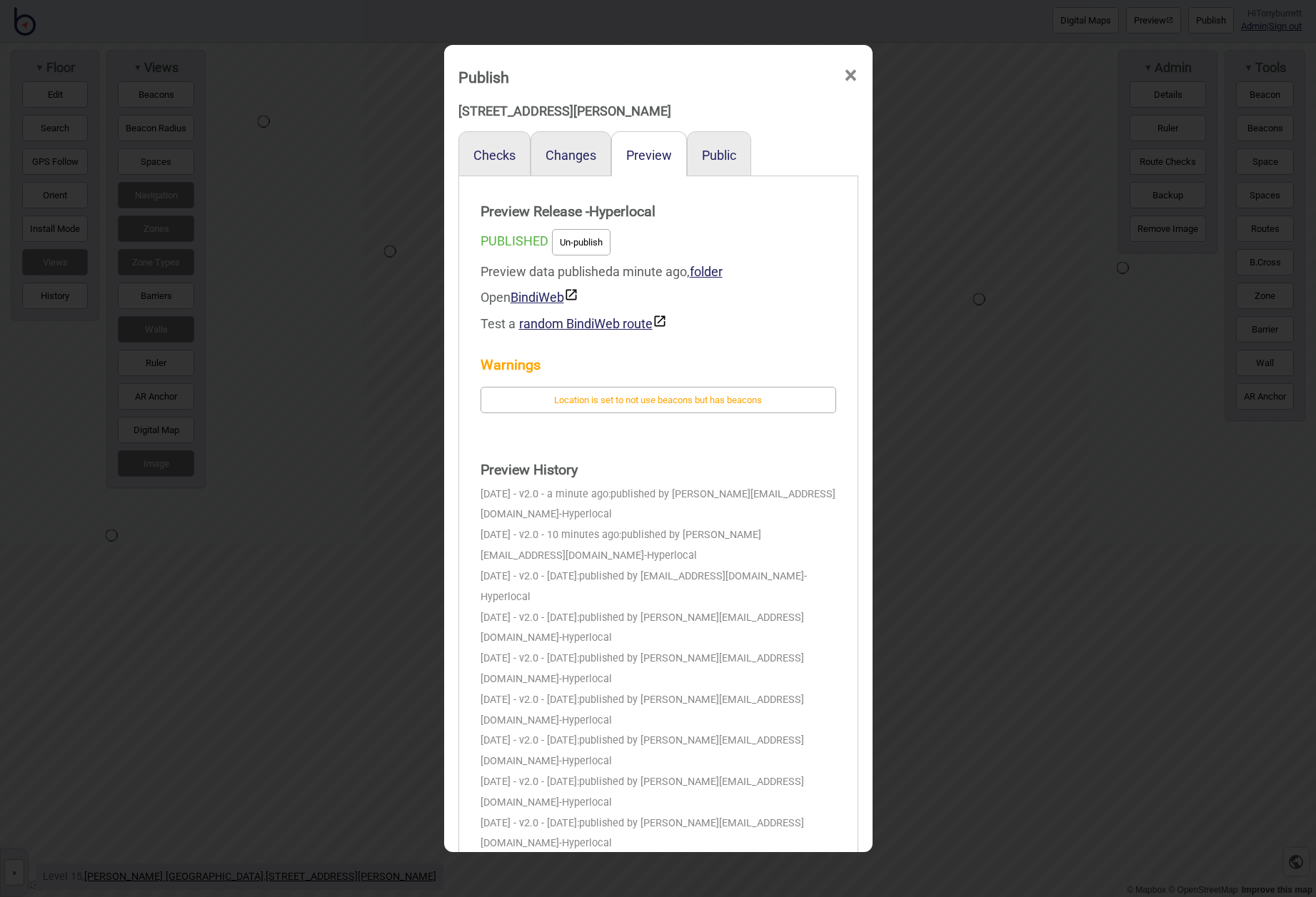
click at [830, 213] on strong "Preview Release - Hyperlocal" at bounding box center [658, 212] width 355 height 29
click at [850, 74] on span "×" at bounding box center [850, 75] width 15 height 47
